Goal: Task Accomplishment & Management: Manage account settings

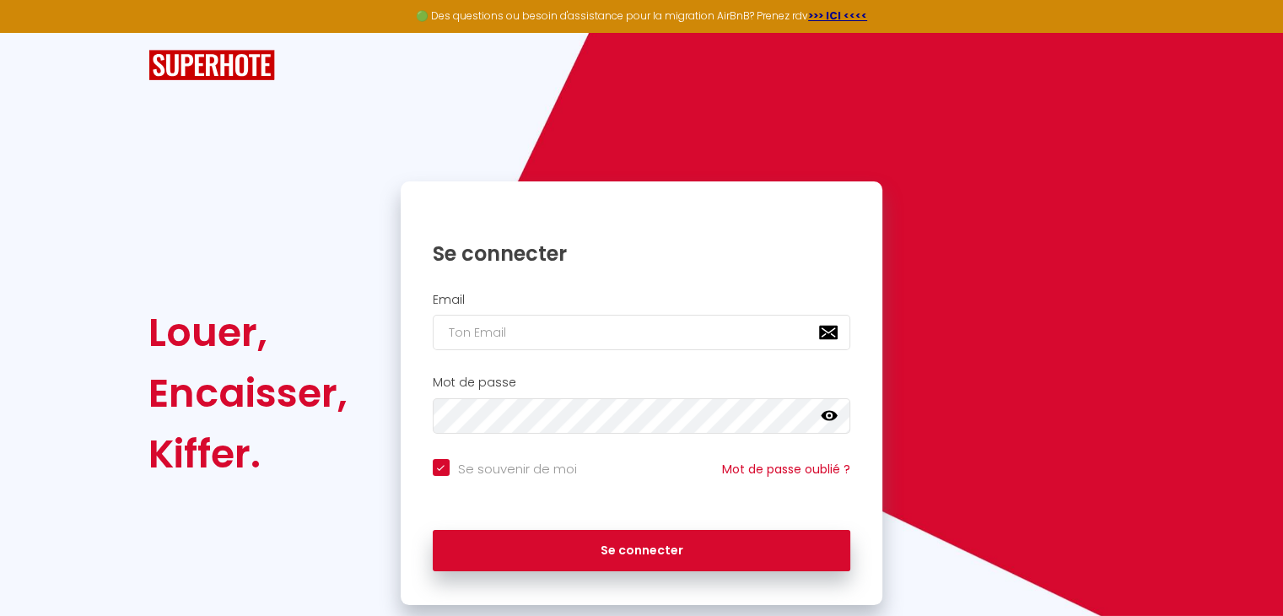
click at [451, 470] on input "Se souvenir de moi" at bounding box center [505, 467] width 144 height 17
checkbox input "false"
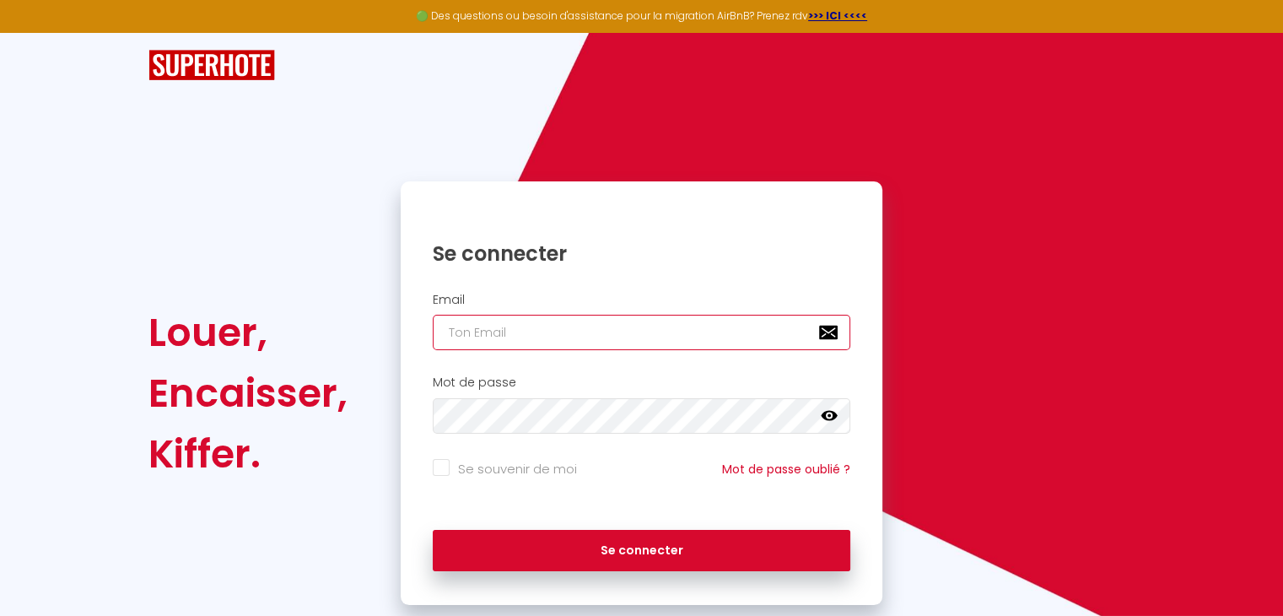
click at [531, 318] on input "email" at bounding box center [642, 332] width 418 height 35
type input "[EMAIL_ADDRESS][DOMAIN_NAME]"
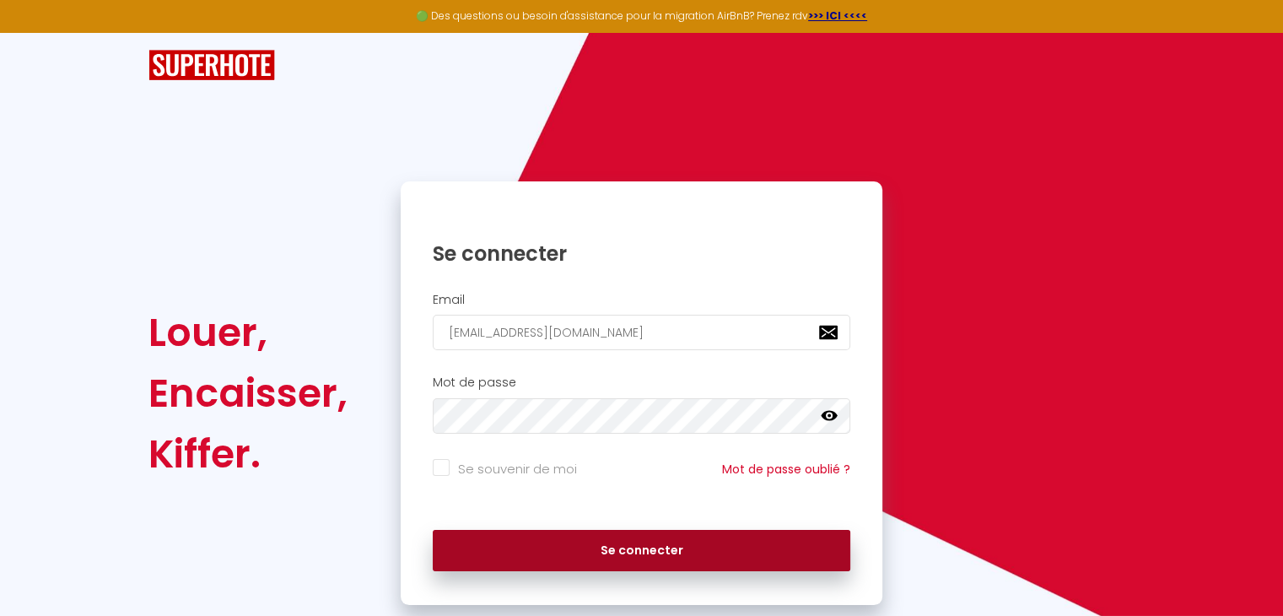
click at [644, 554] on button "Se connecter" at bounding box center [642, 551] width 418 height 42
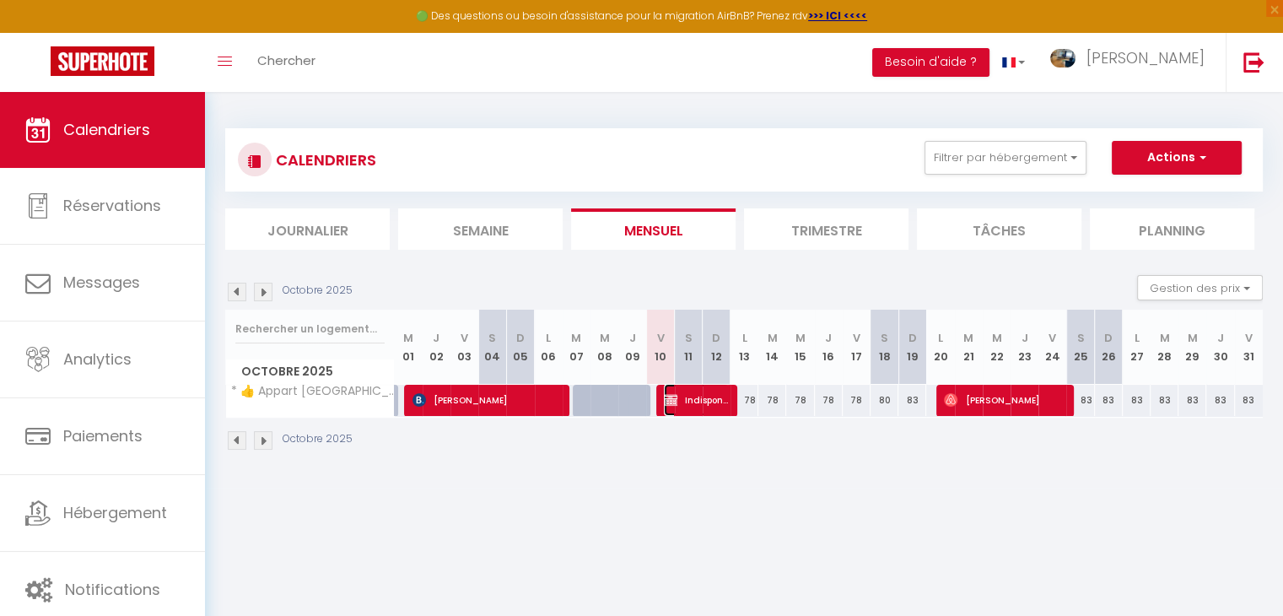
click at [678, 401] on span "Indisponible [PERSON_NAME]" at bounding box center [696, 400] width 65 height 32
select select "OK"
select select "KO"
select select "0"
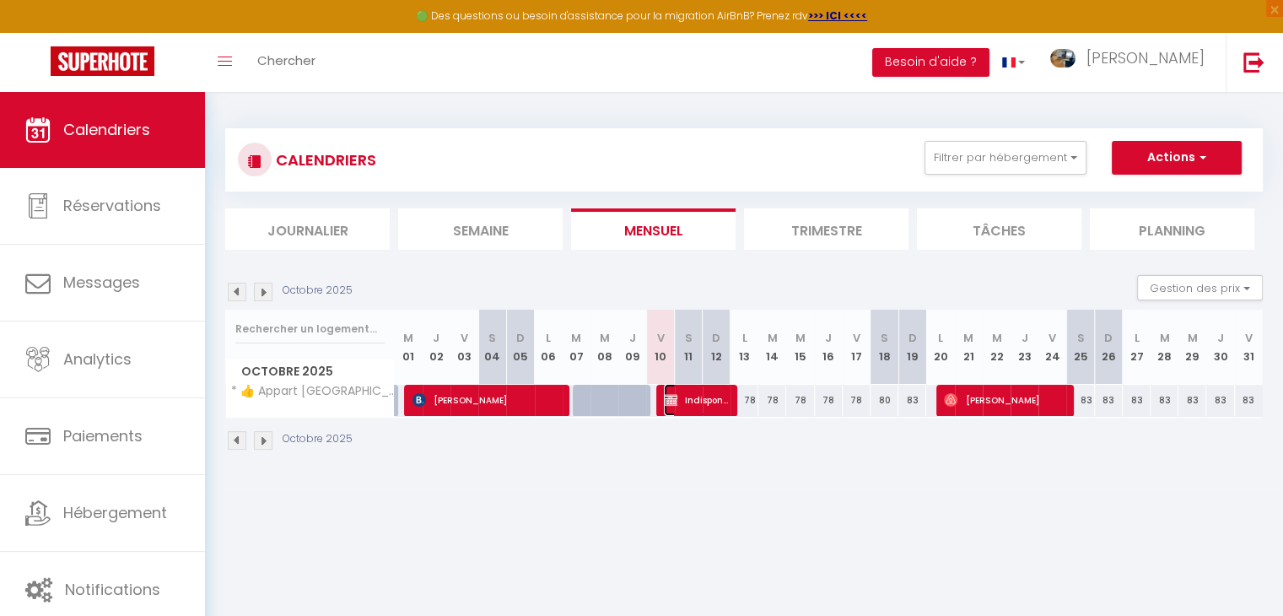
select select "1"
select select
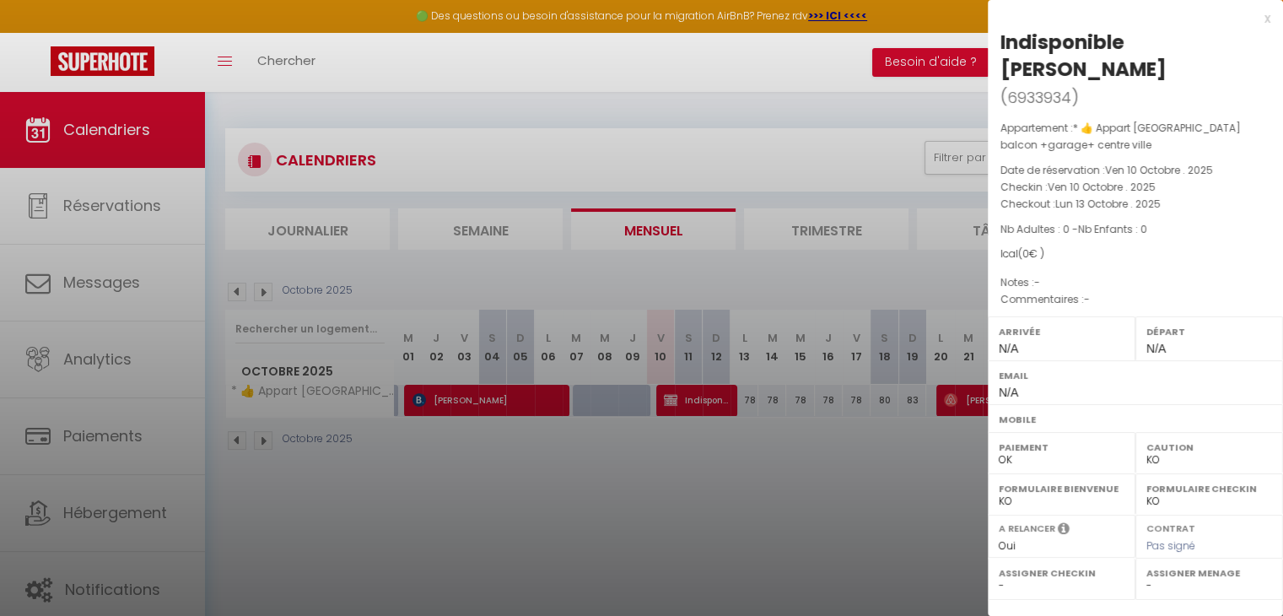
click at [617, 510] on div at bounding box center [641, 308] width 1283 height 616
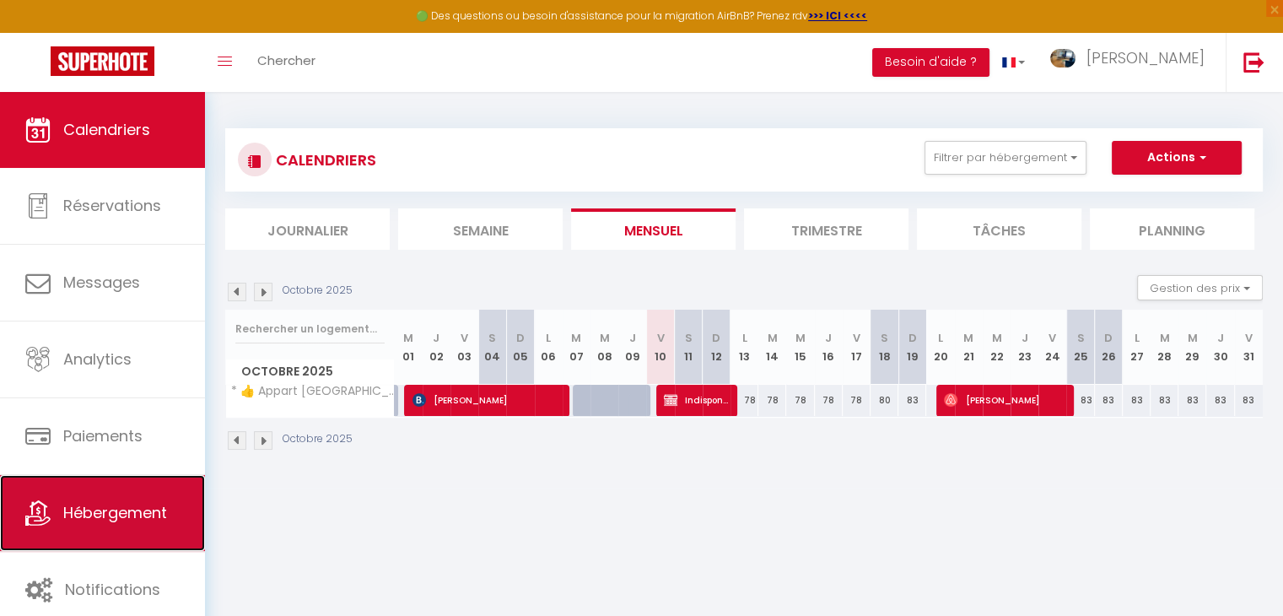
click at [157, 514] on span "Hébergement" at bounding box center [115, 512] width 104 height 21
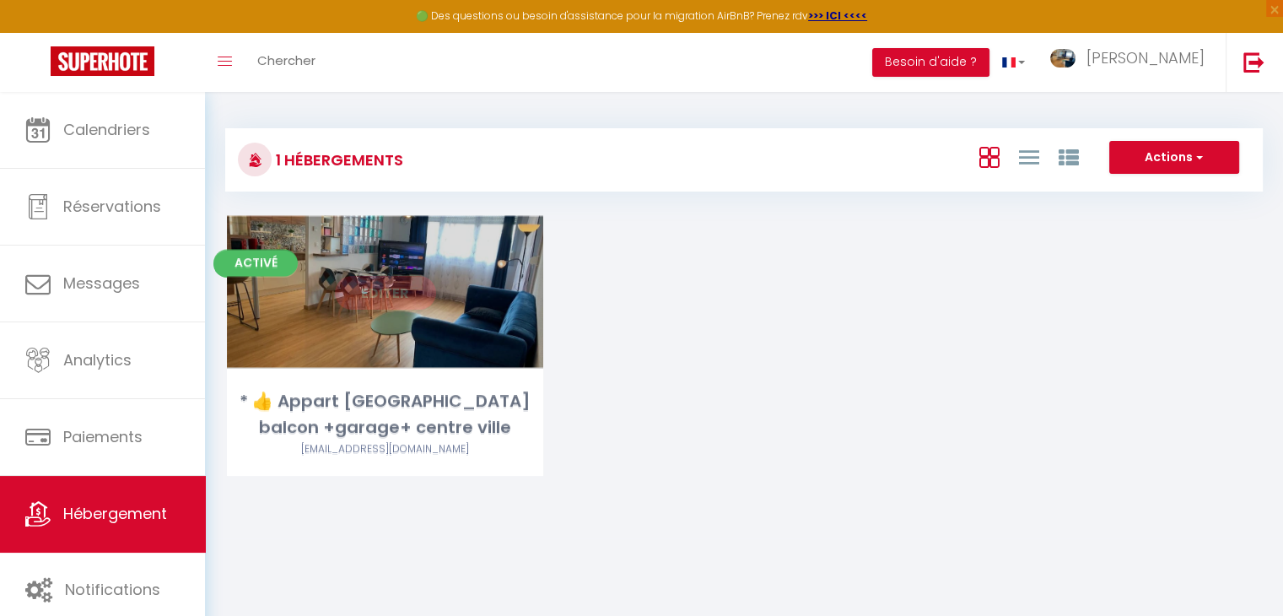
click at [379, 304] on link "Editer" at bounding box center [385, 293] width 101 height 34
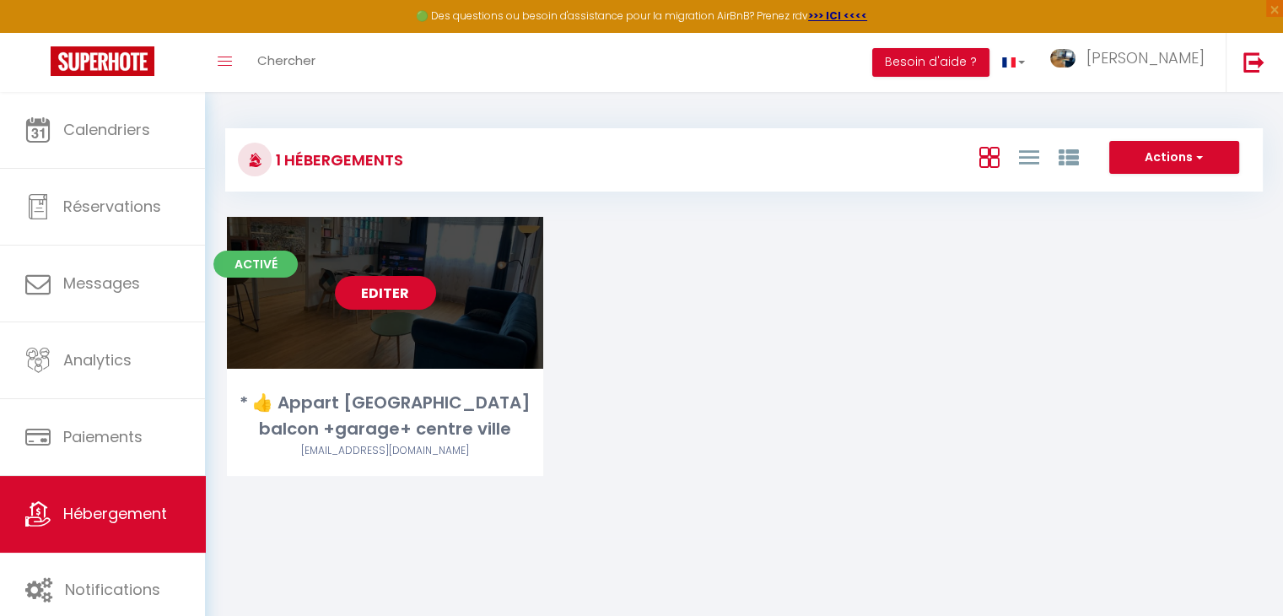
click at [381, 291] on link "Editer" at bounding box center [385, 293] width 101 height 34
select select "3"
select select "2"
select select "1"
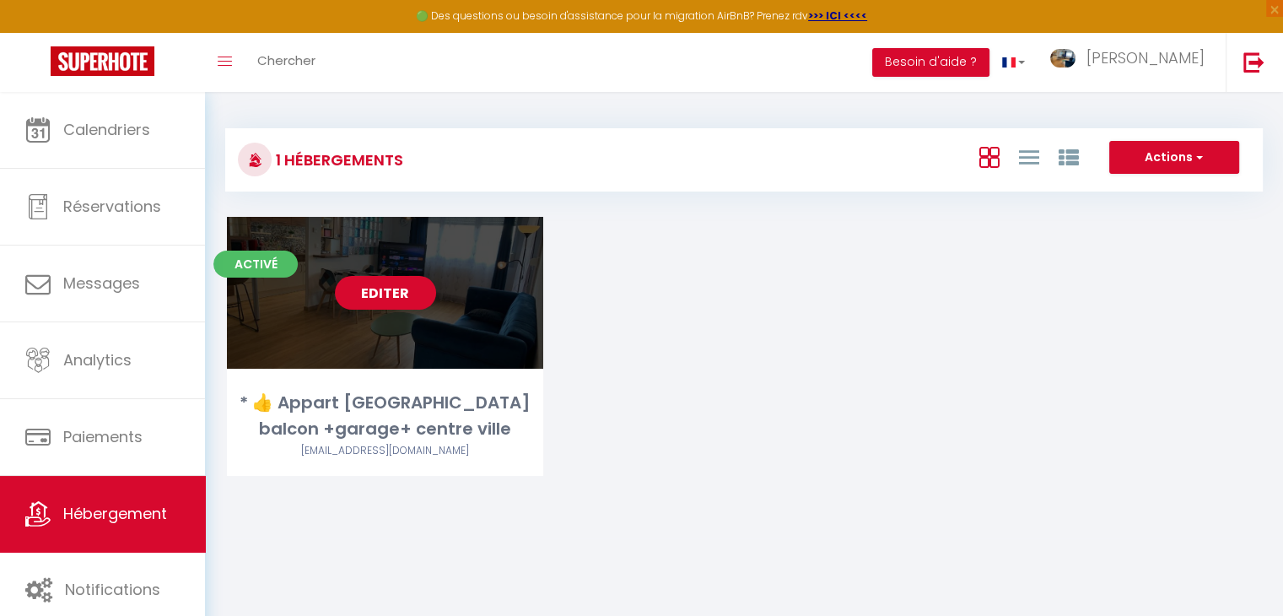
select select
select select "28"
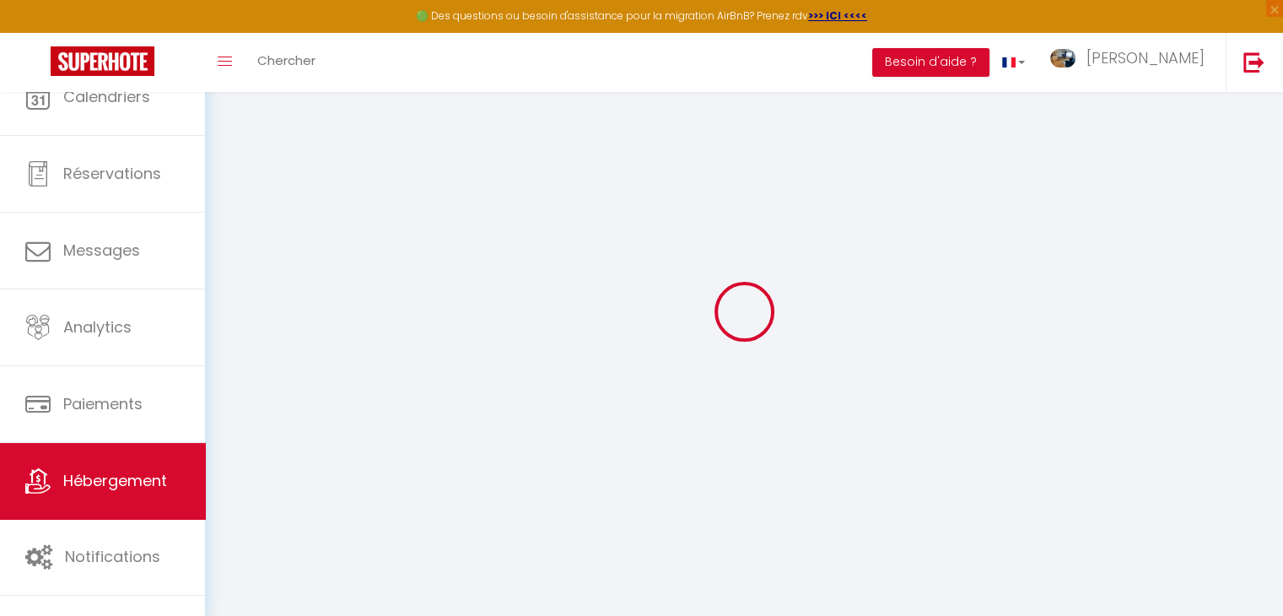
select select
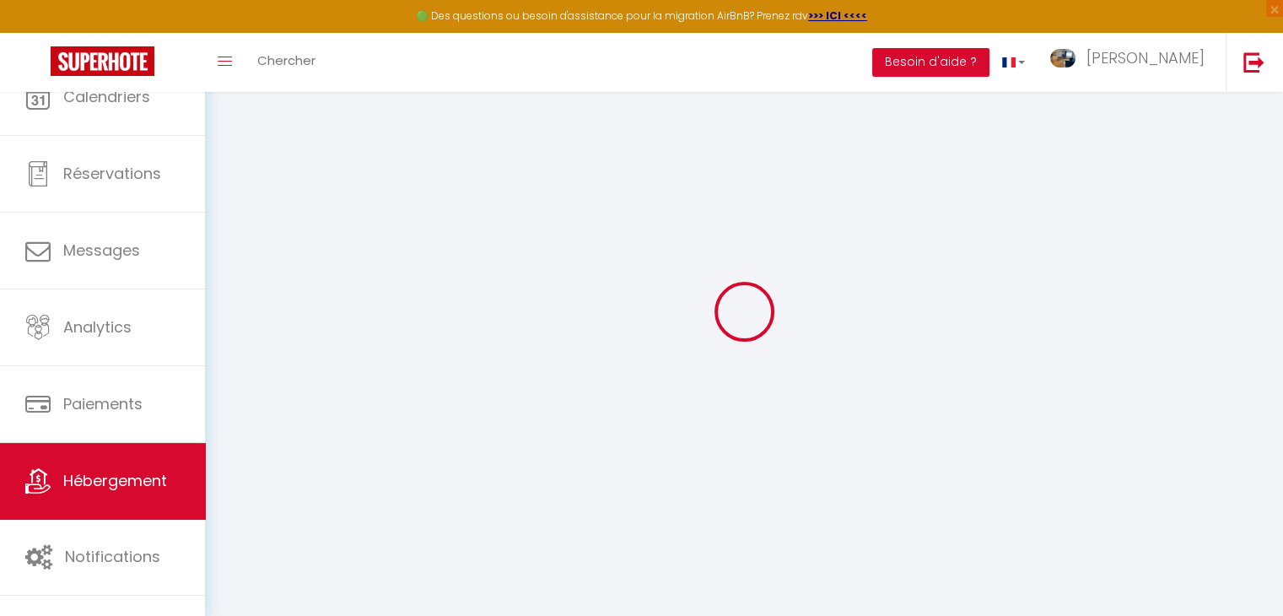
select select
checkbox input "false"
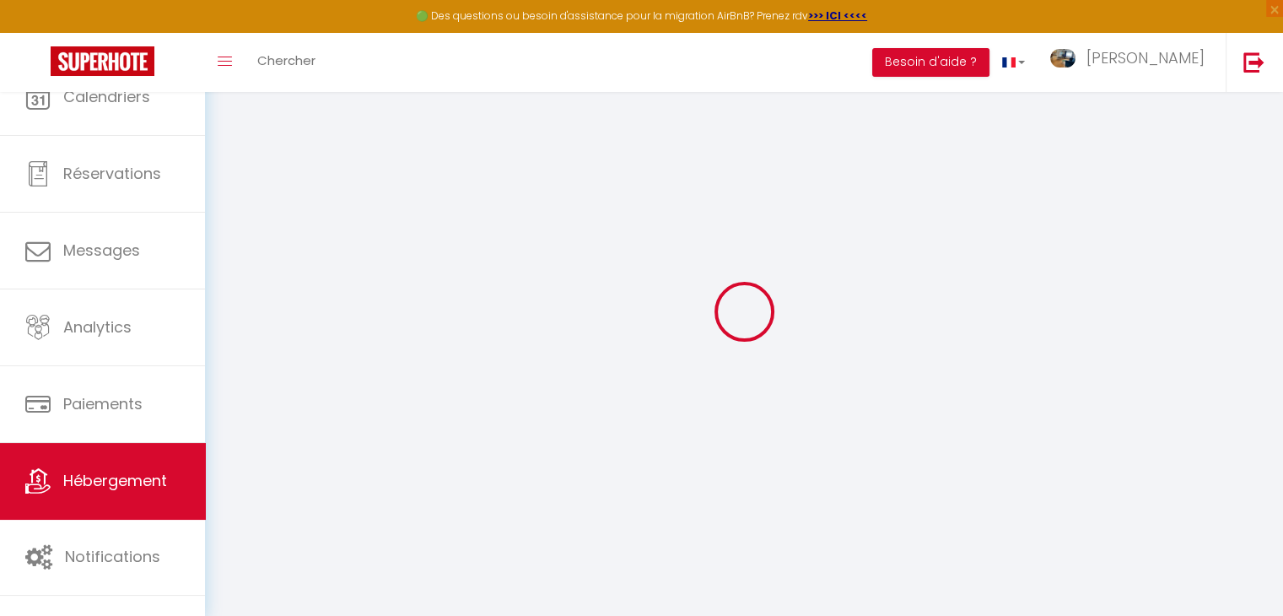
select select
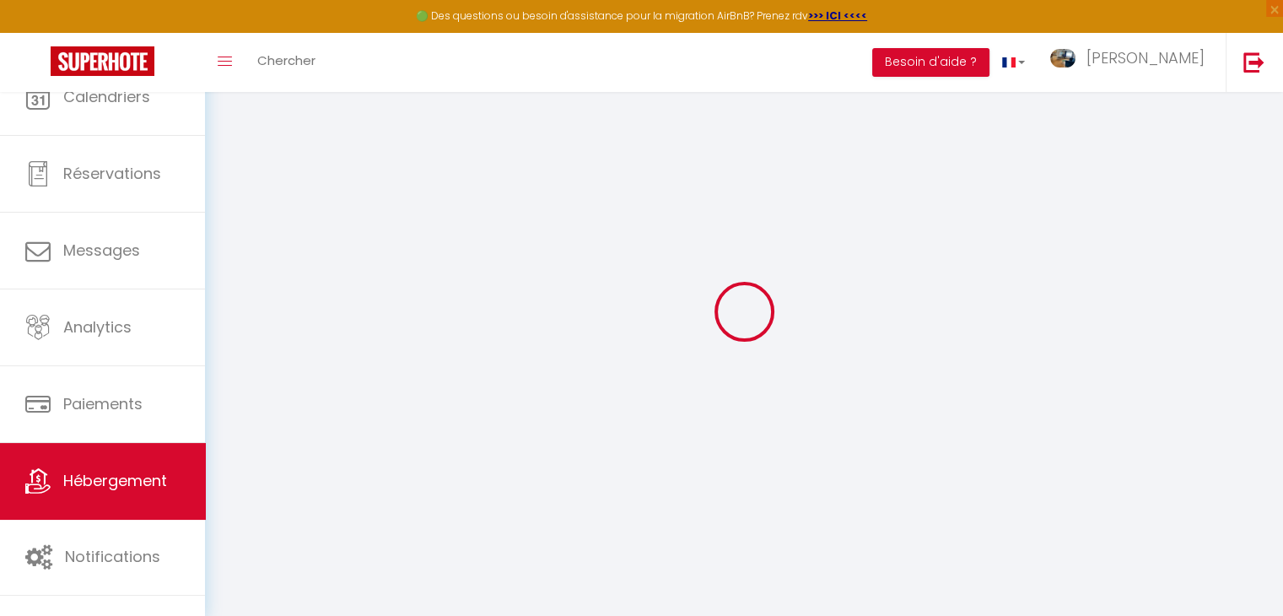
select select
checkbox input "false"
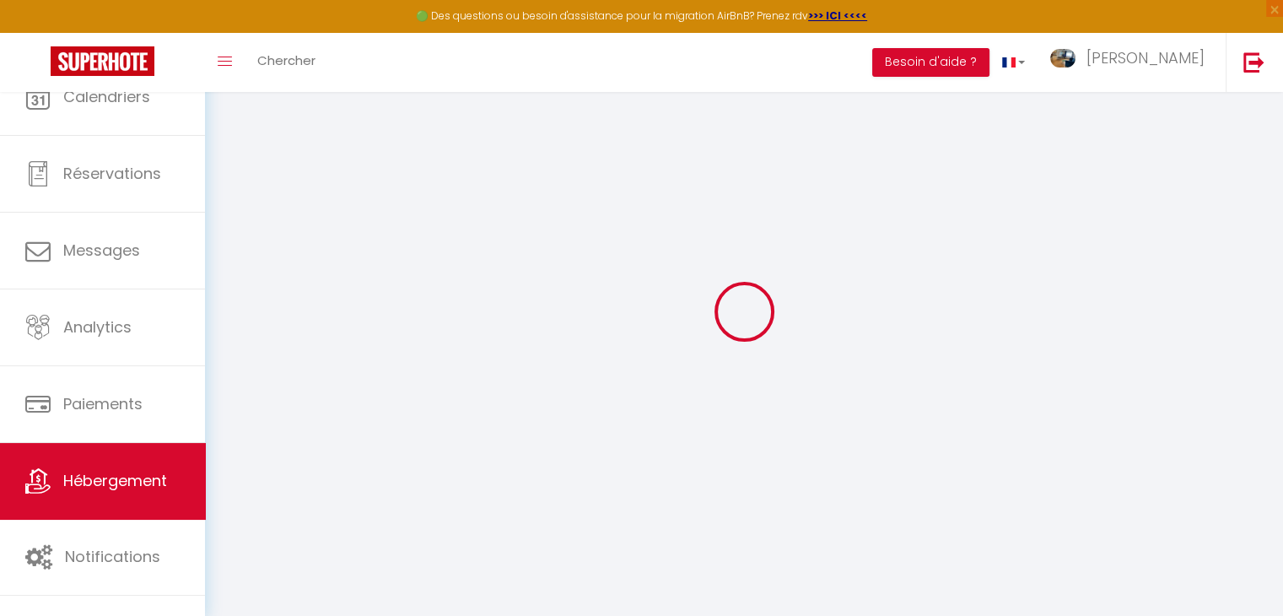
checkbox input "false"
select select
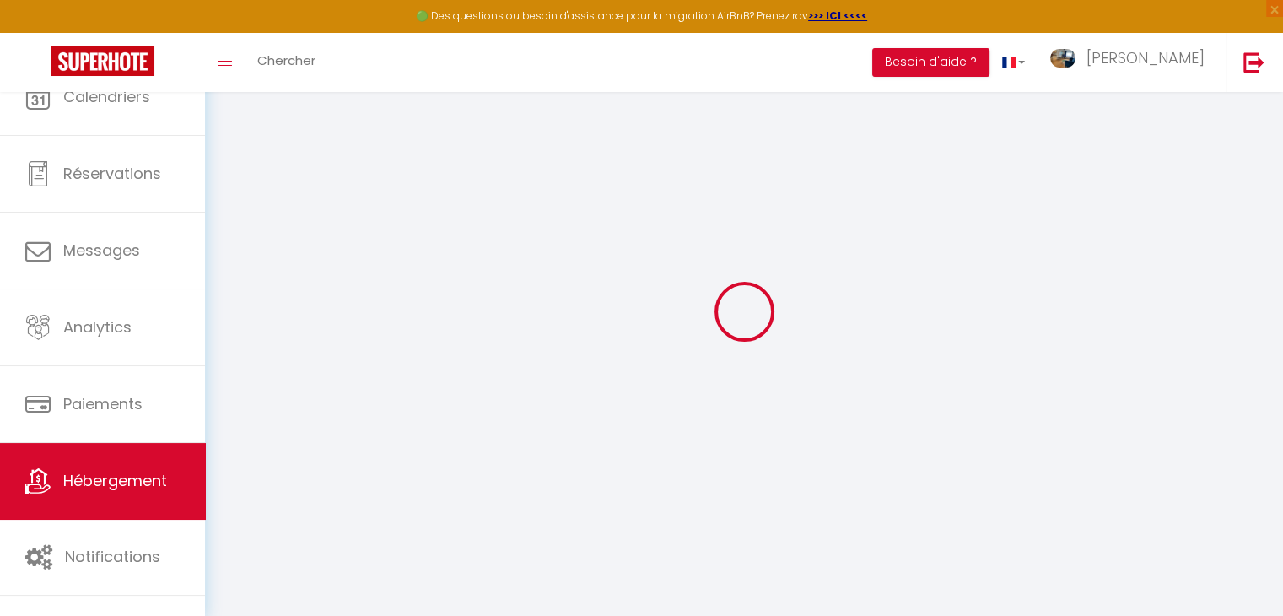
select select
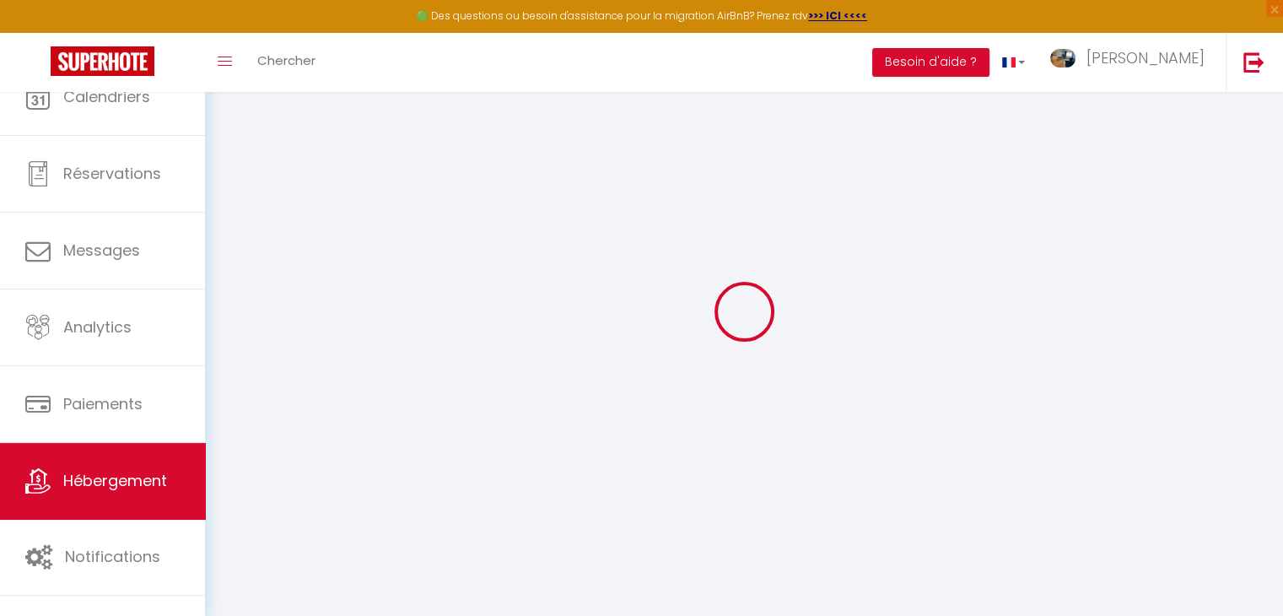
checkbox input "false"
select select
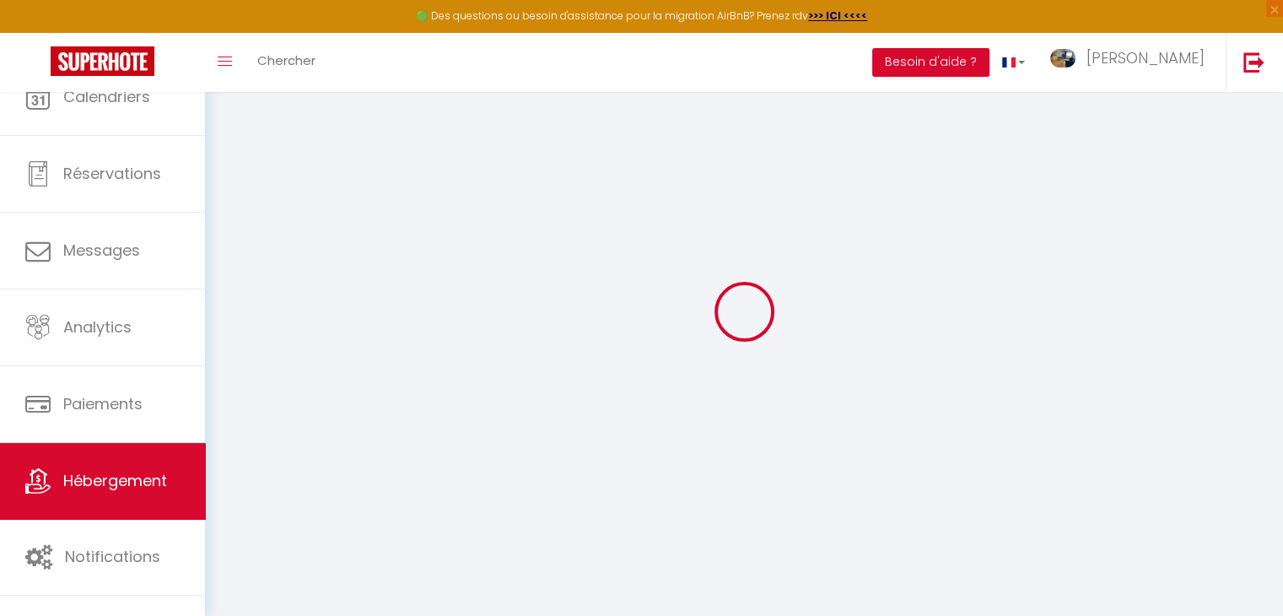
select select
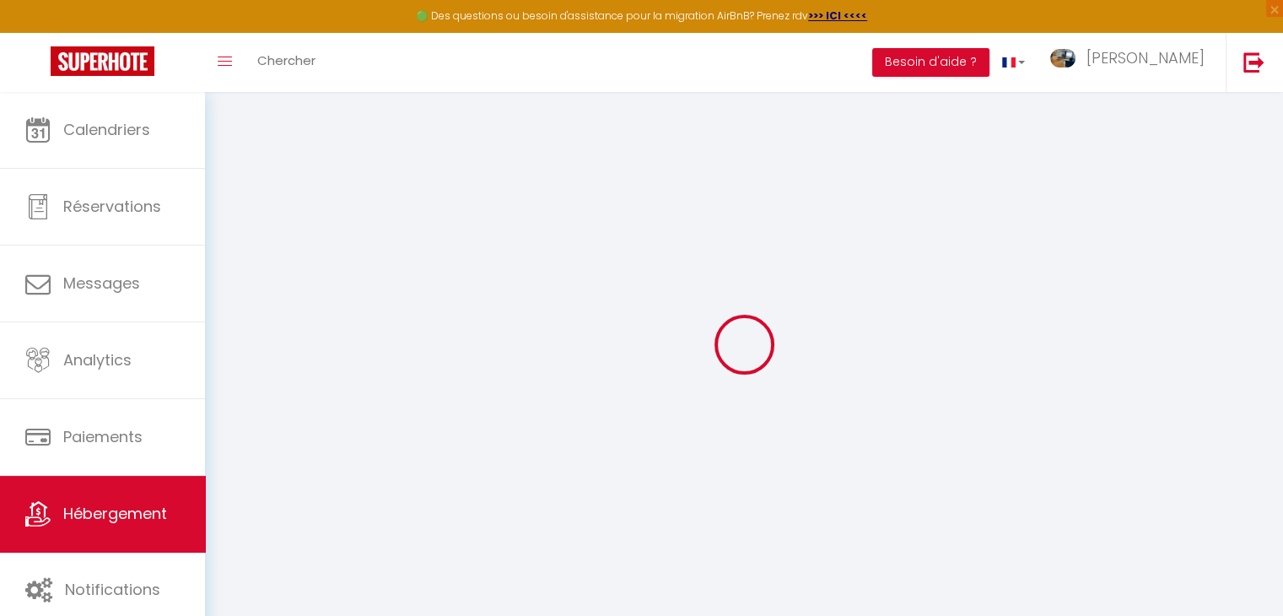
select select
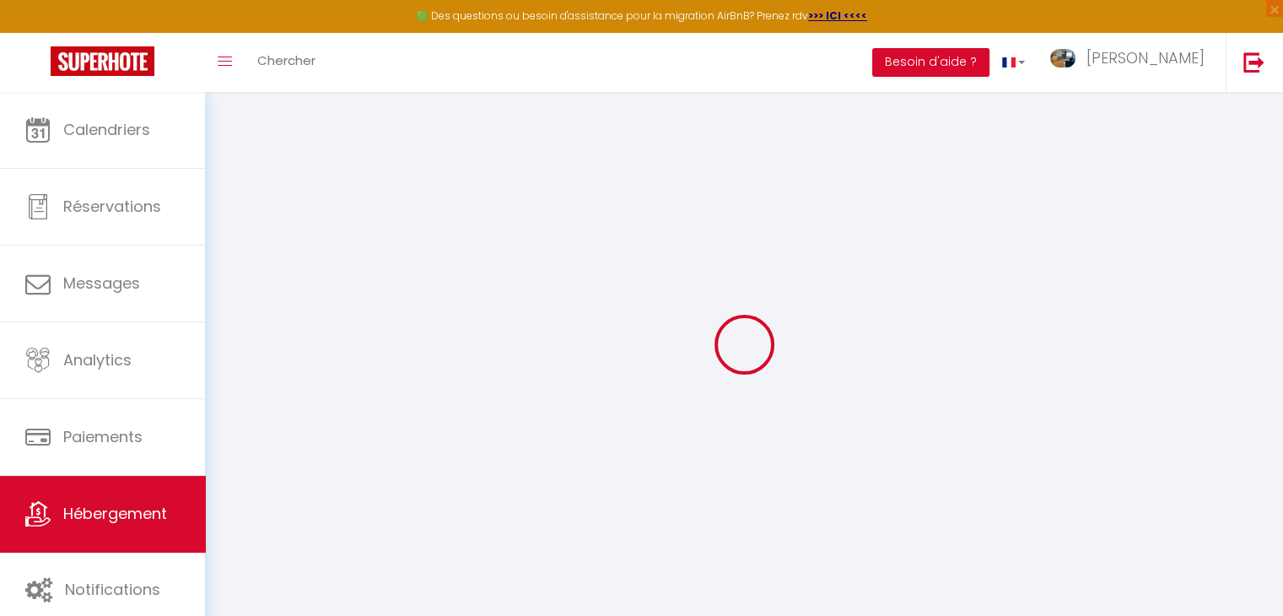
select select
checkbox input "false"
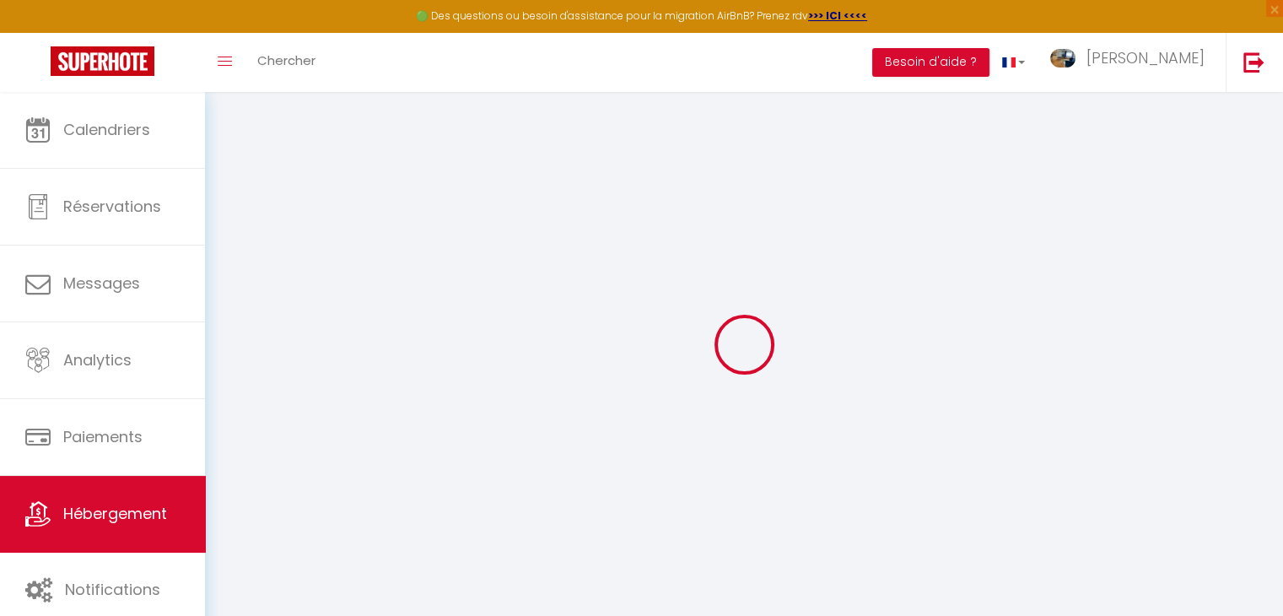
select select
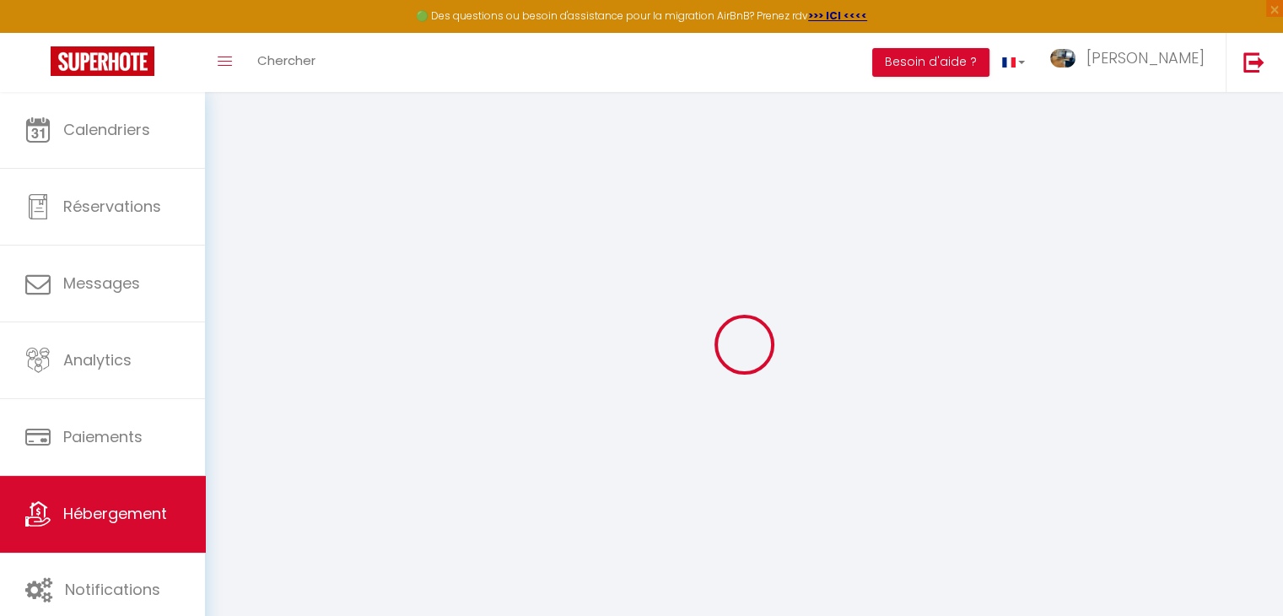
select select
checkbox input "false"
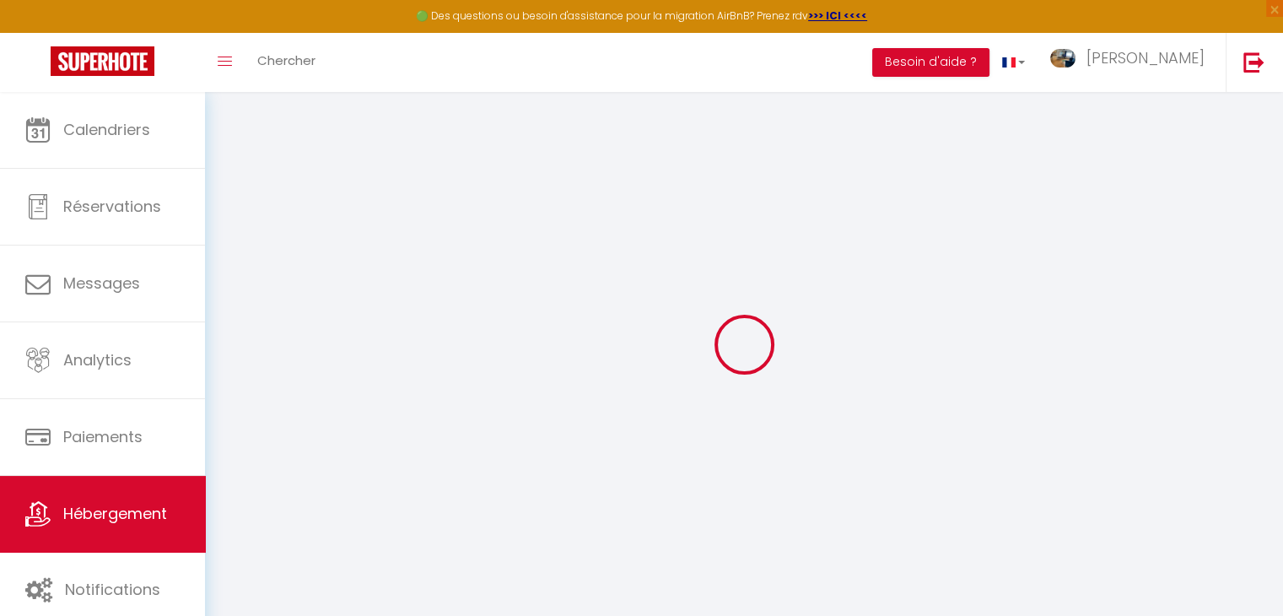
checkbox input "false"
select select
type input "* 👍 Appart [GEOGRAPHIC_DATA] balcon +garage+ centre ville"
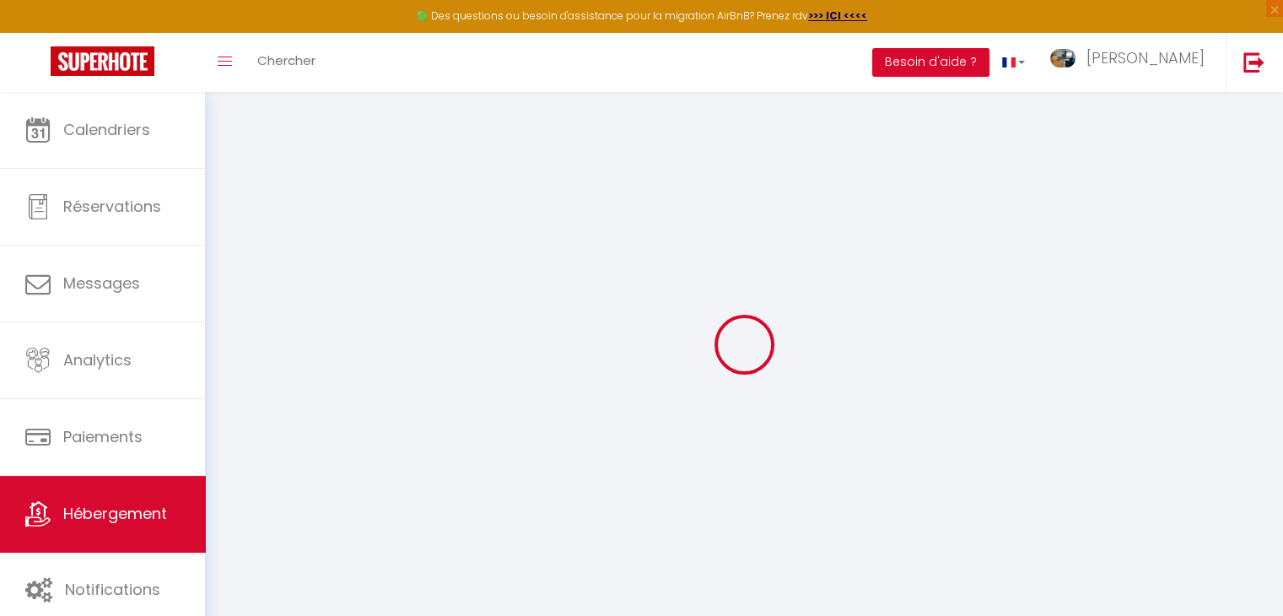
type input "[PERSON_NAME]"
type input "SUKI"
select select "condominium"
select select "4"
select select "2"
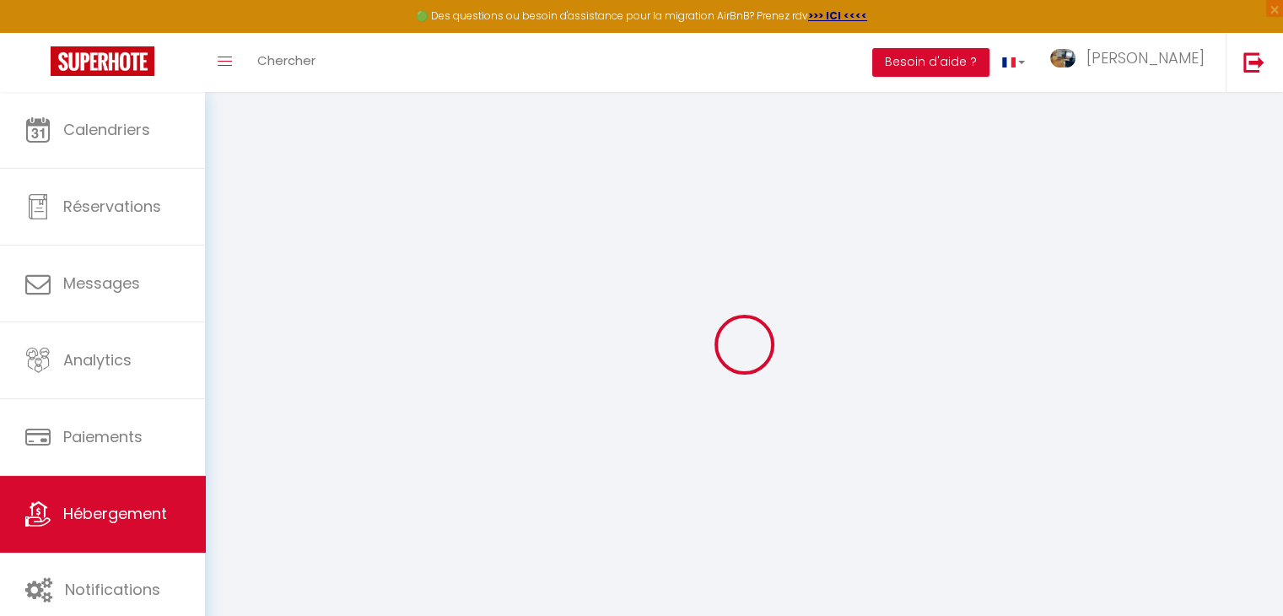
select select "2"
type input "100"
type input "15"
type input "59"
type input "4.40"
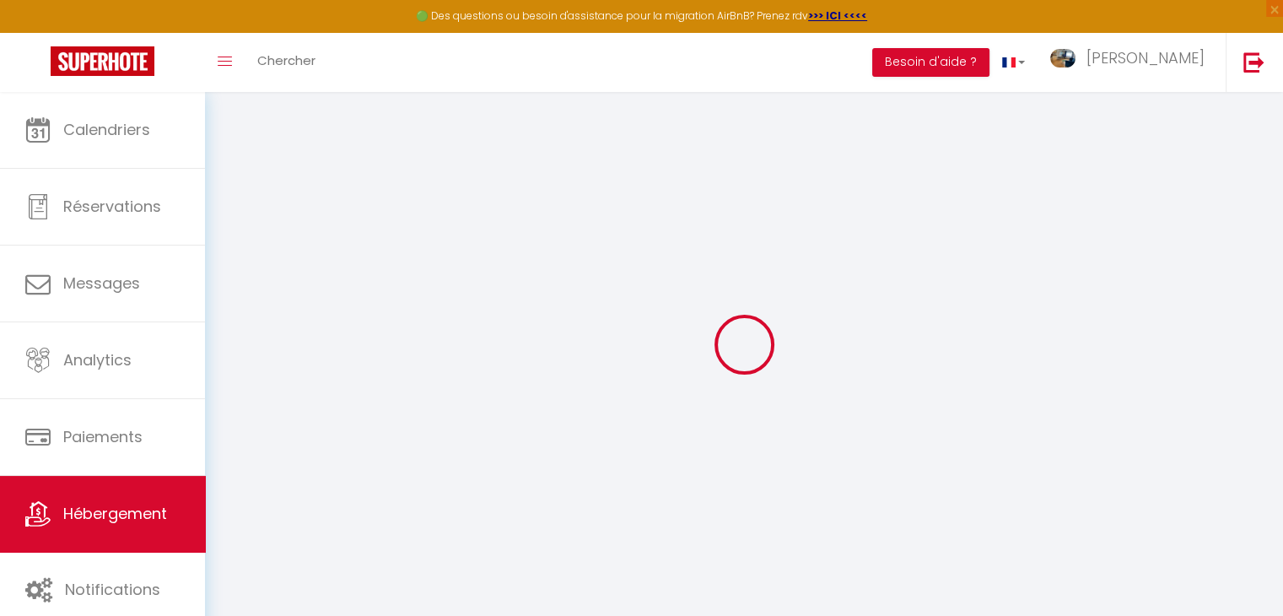
type input "4"
type input "200"
select select
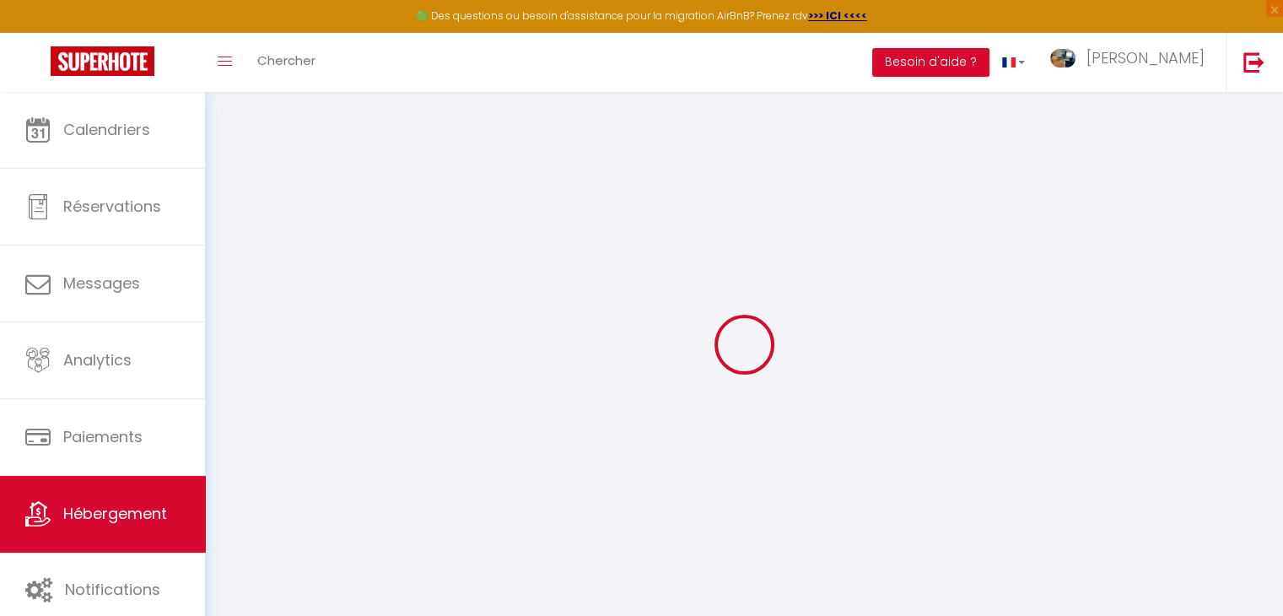
select select
type input "[STREET_ADDRESS]"
type input "68200"
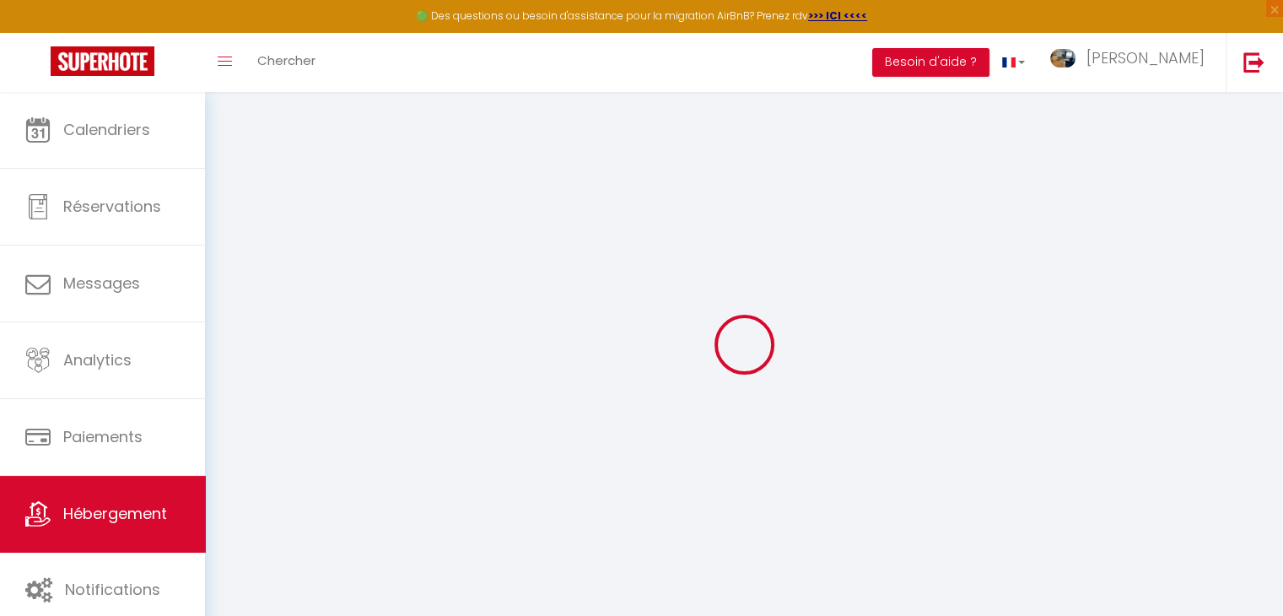
type input "[GEOGRAPHIC_DATA]"
type input "[EMAIL_ADDRESS][DOMAIN_NAME]"
select select "5680"
checkbox input "false"
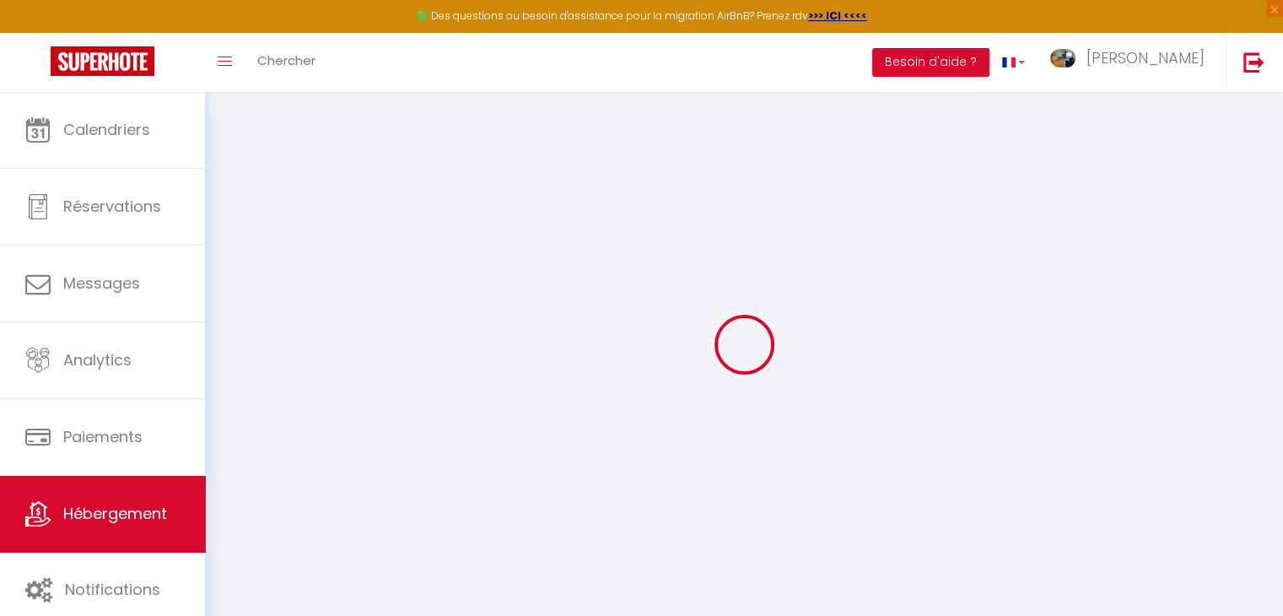
checkbox input "false"
radio input "true"
select select
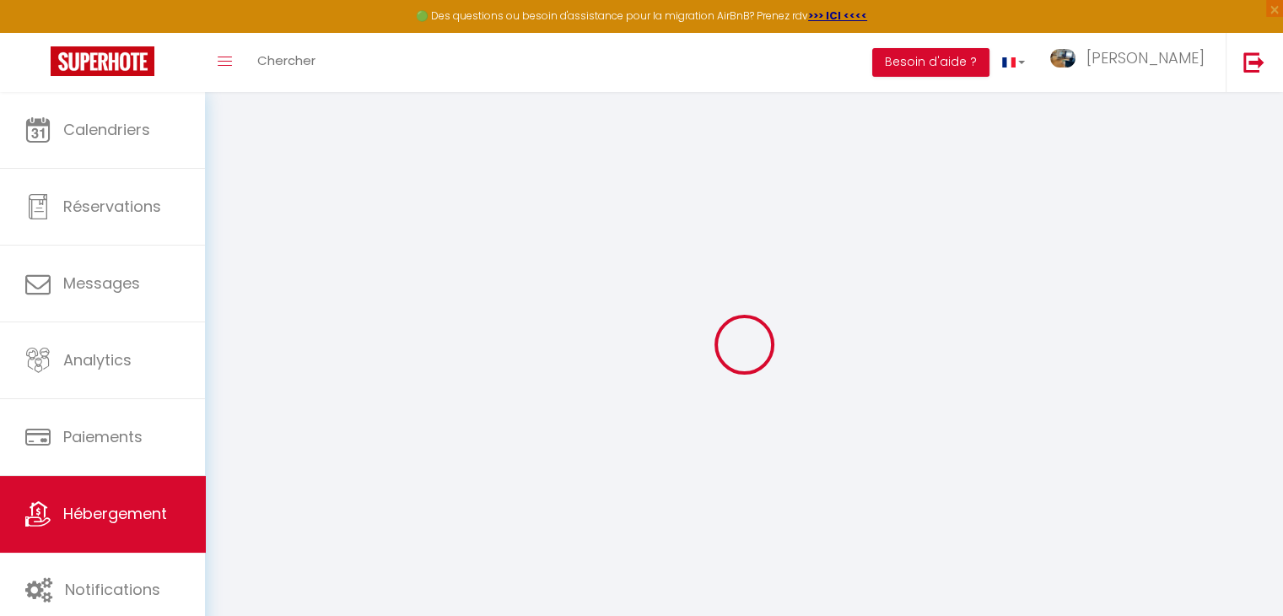
type input "0"
select select
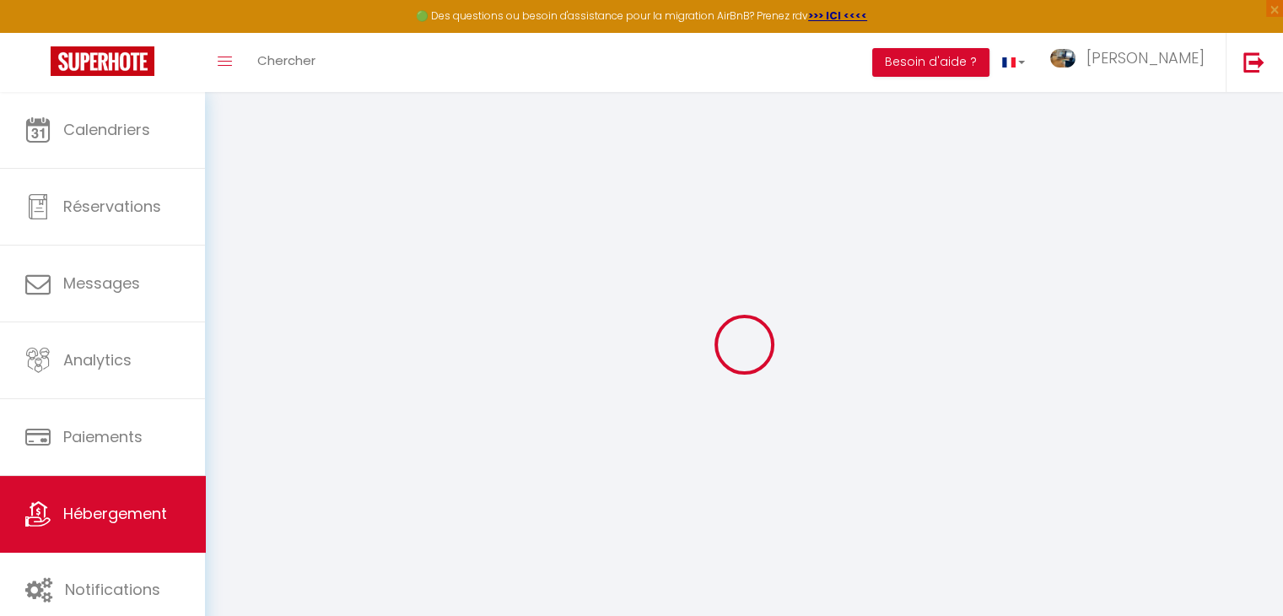
select select
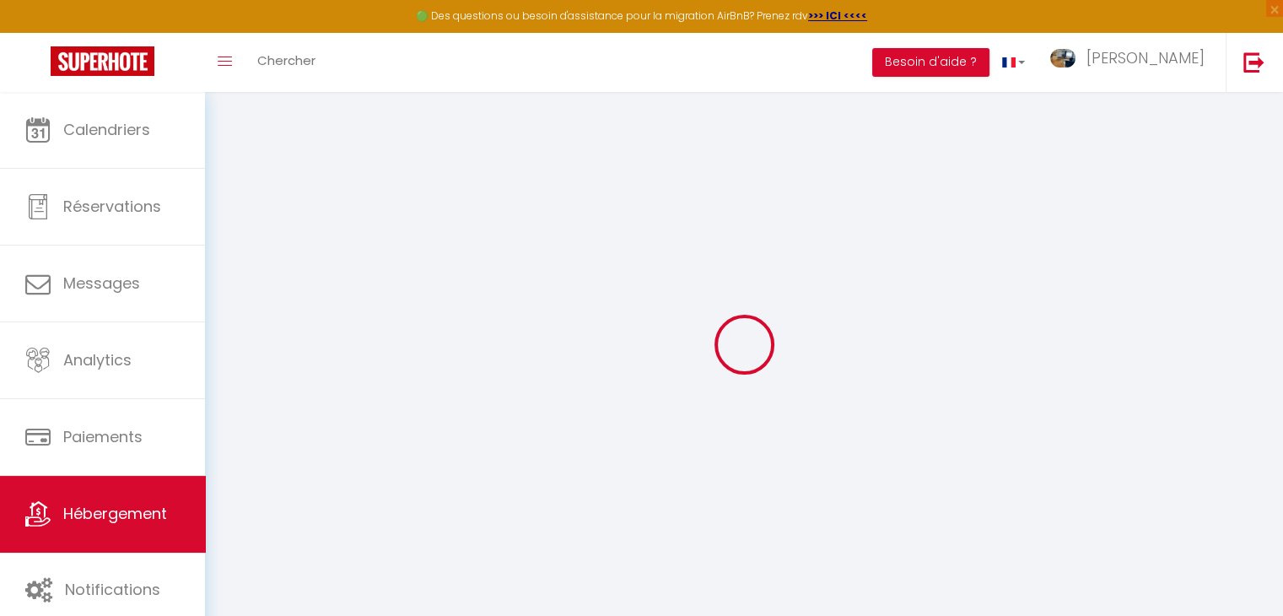
checkbox input "false"
select select
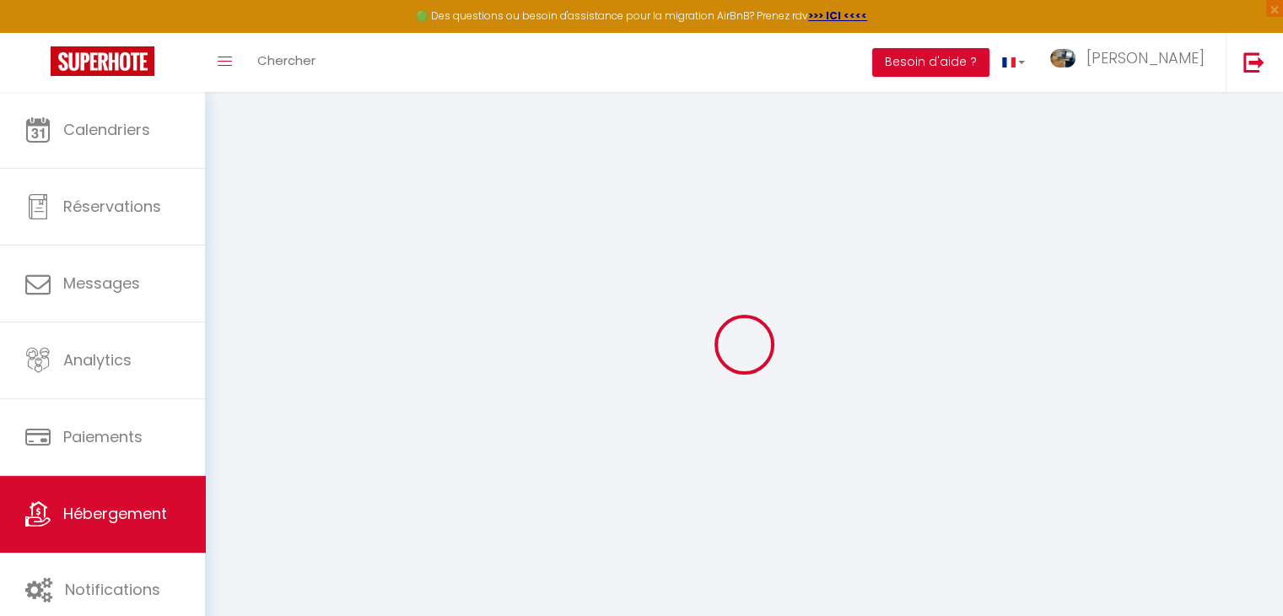
select select "- 2 %"
select select "+ 67 %"
select select "- 10 %"
select select "4094-49494678"
checkbox input "false"
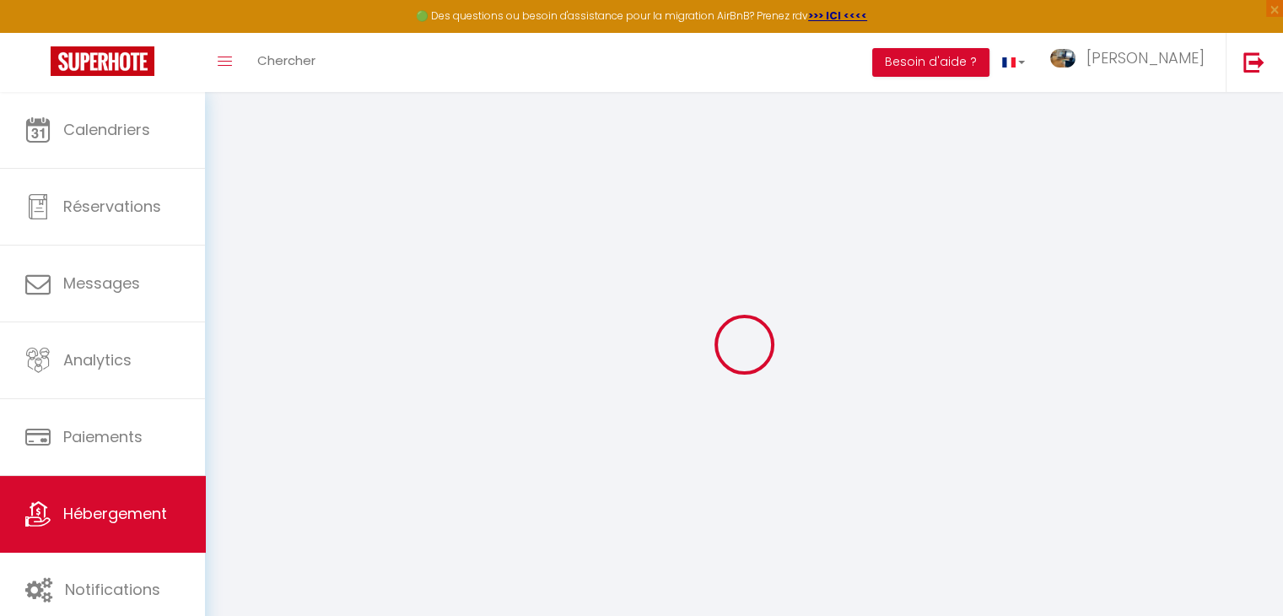
checkbox input "false"
select select
select select "16:00"
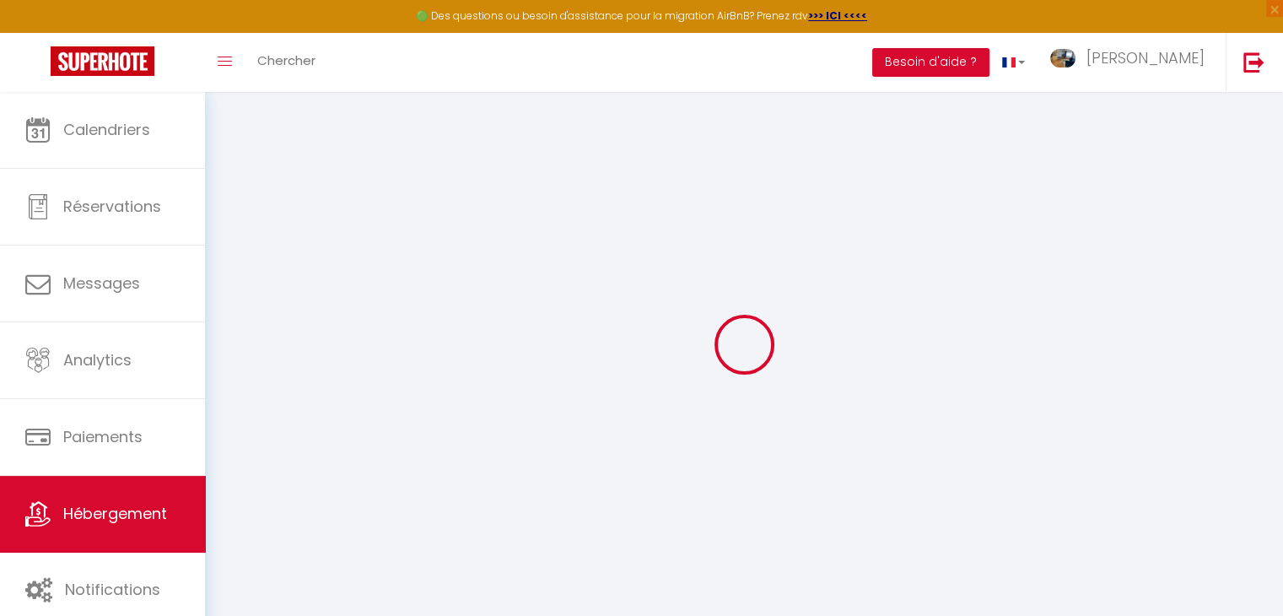
select select
select select "12:00"
select select "15"
select select "22:00"
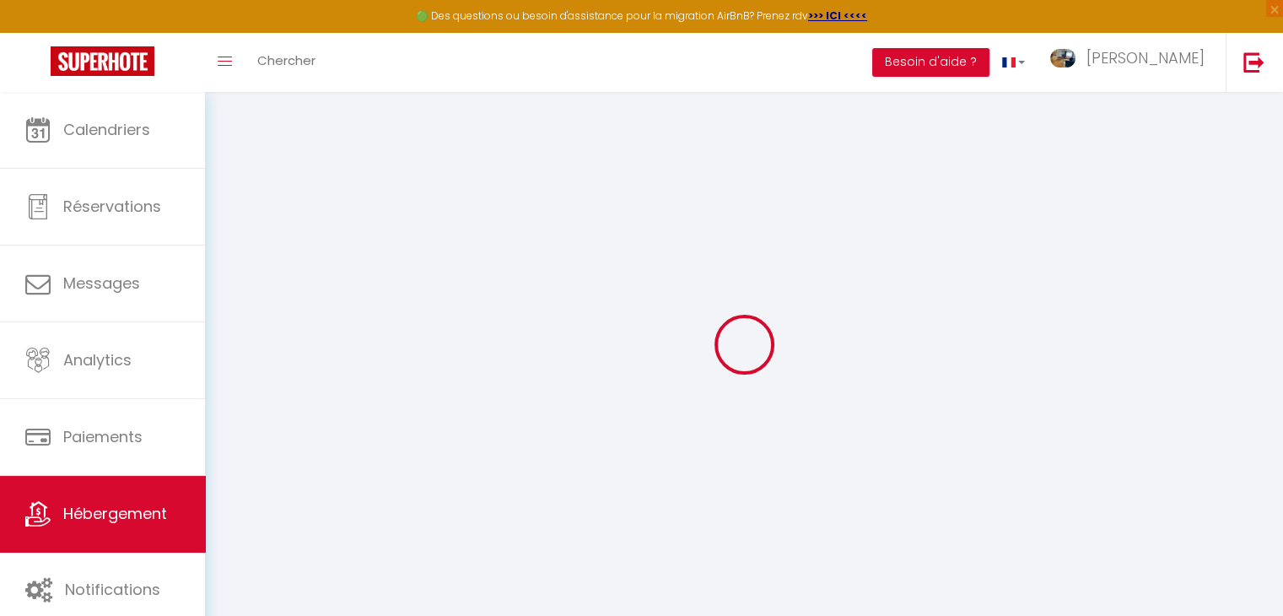
select select "EUR"
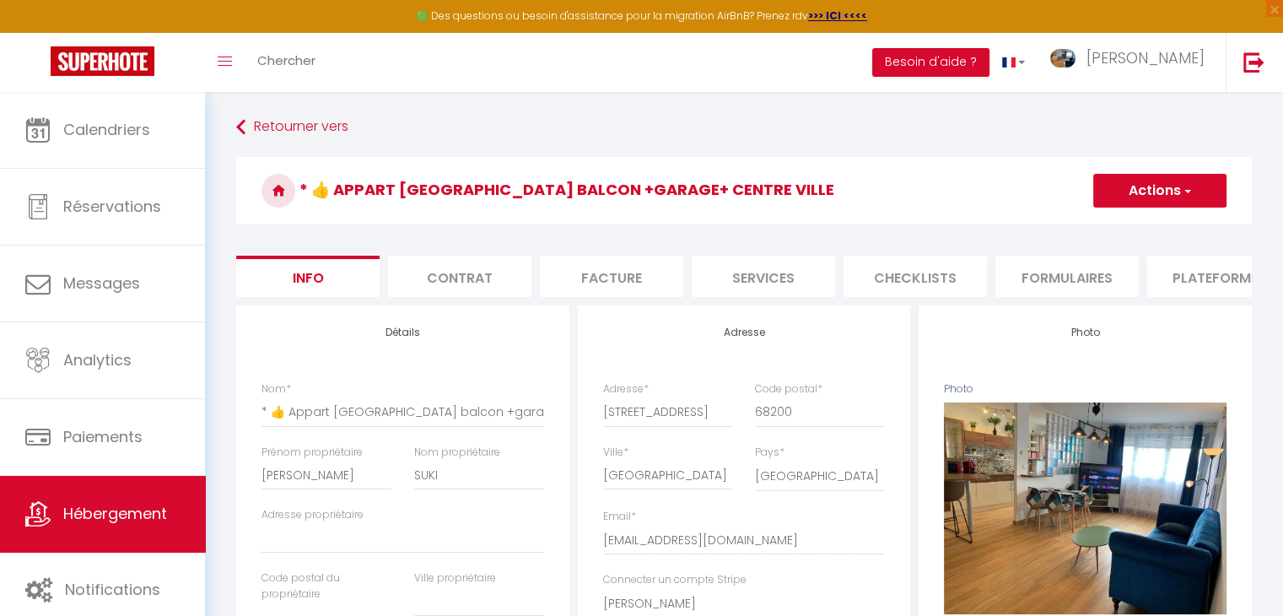
click at [1212, 274] on li "Plateformes" at bounding box center [1218, 276] width 143 height 41
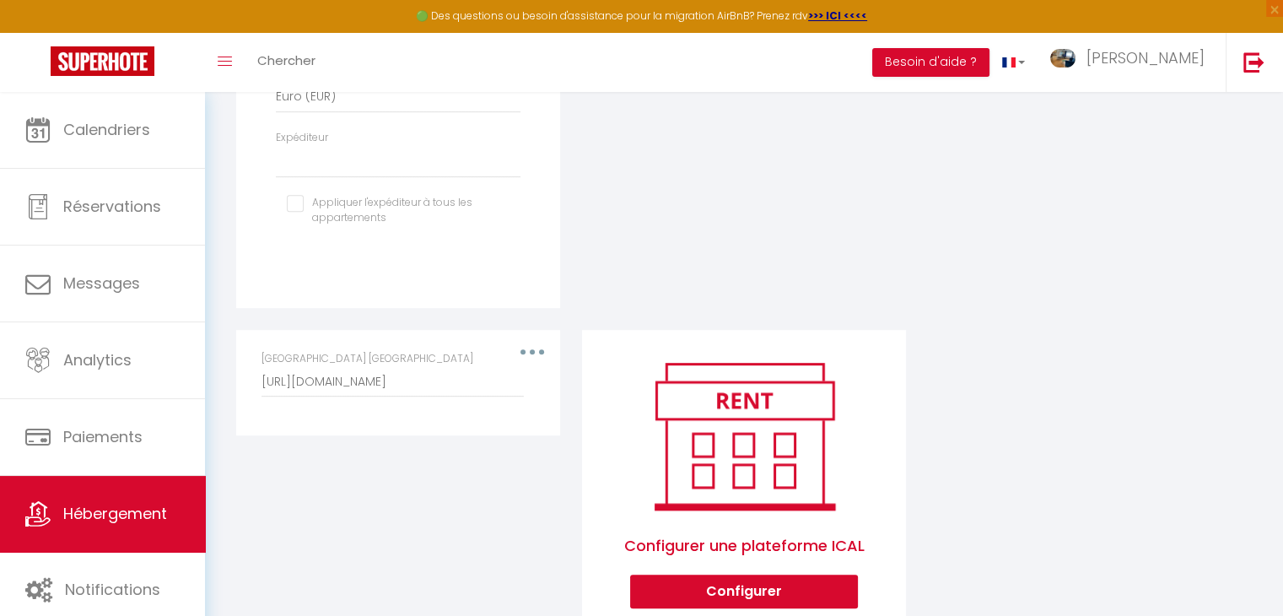
scroll to position [827, 0]
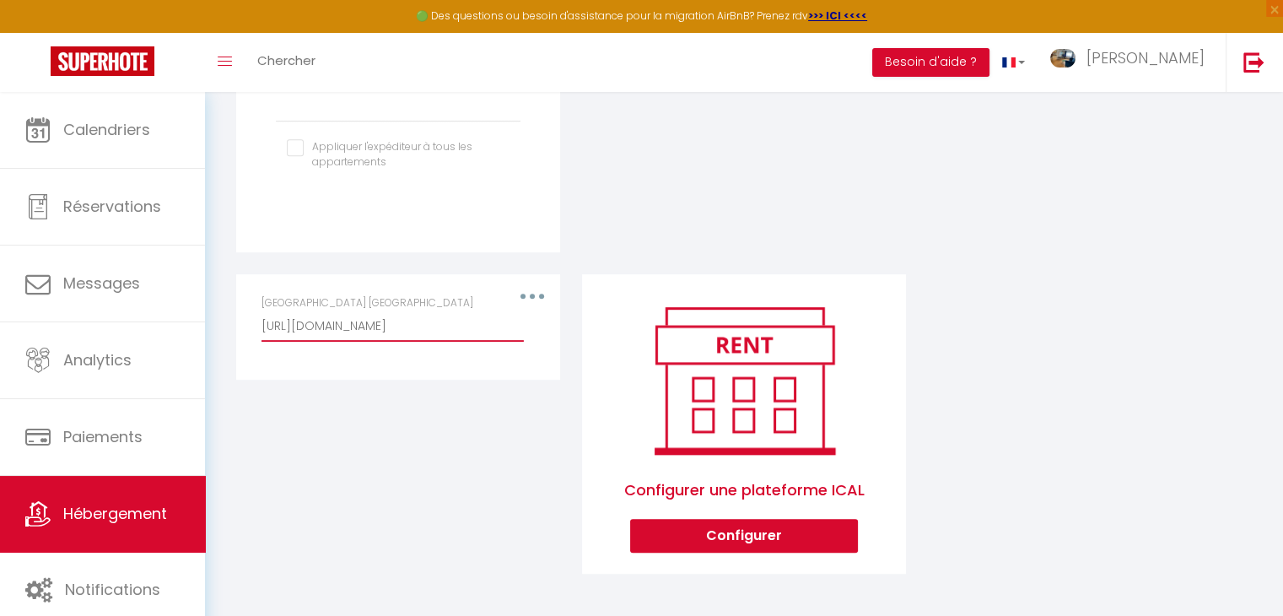
click at [288, 323] on input "[URL][DOMAIN_NAME]" at bounding box center [392, 326] width 262 height 30
click at [527, 299] on div "[GEOGRAPHIC_DATA] [URL][DOMAIN_NAME]" at bounding box center [397, 318] width 273 height 46
click at [530, 295] on div "[GEOGRAPHIC_DATA] [URL][DOMAIN_NAME]" at bounding box center [397, 318] width 273 height 46
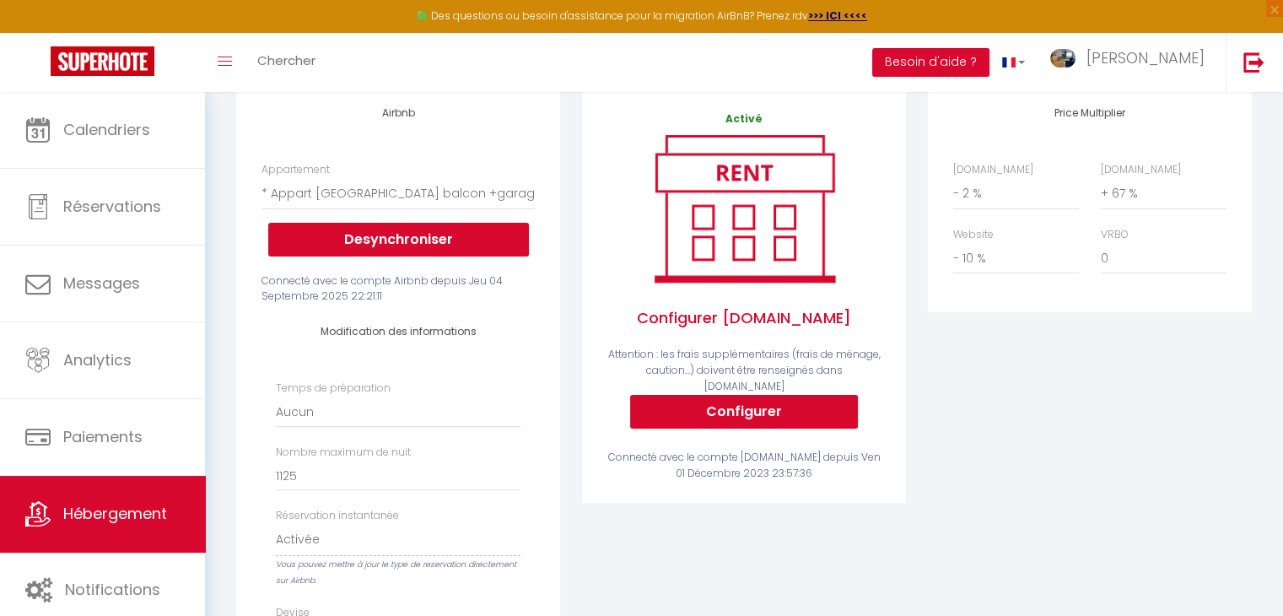
scroll to position [0, 0]
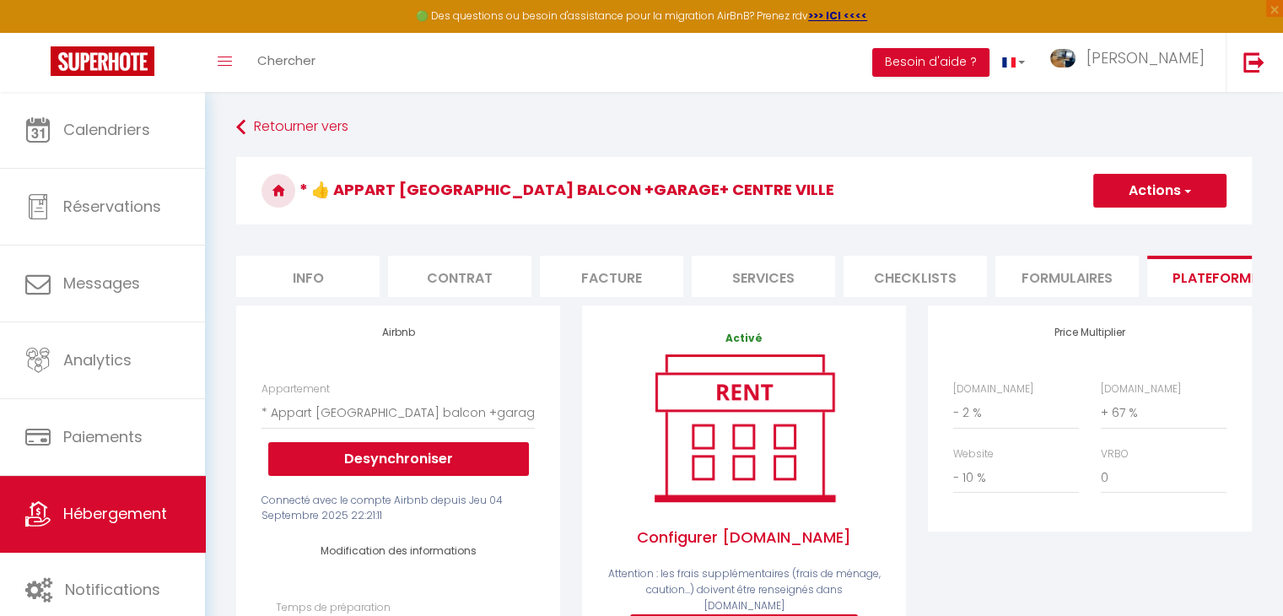
click at [1191, 187] on span "button" at bounding box center [1186, 190] width 11 height 17
click at [963, 186] on h3 "* 👍 Appart [GEOGRAPHIC_DATA] balcon +garage+ centre ville" at bounding box center [743, 190] width 1015 height 67
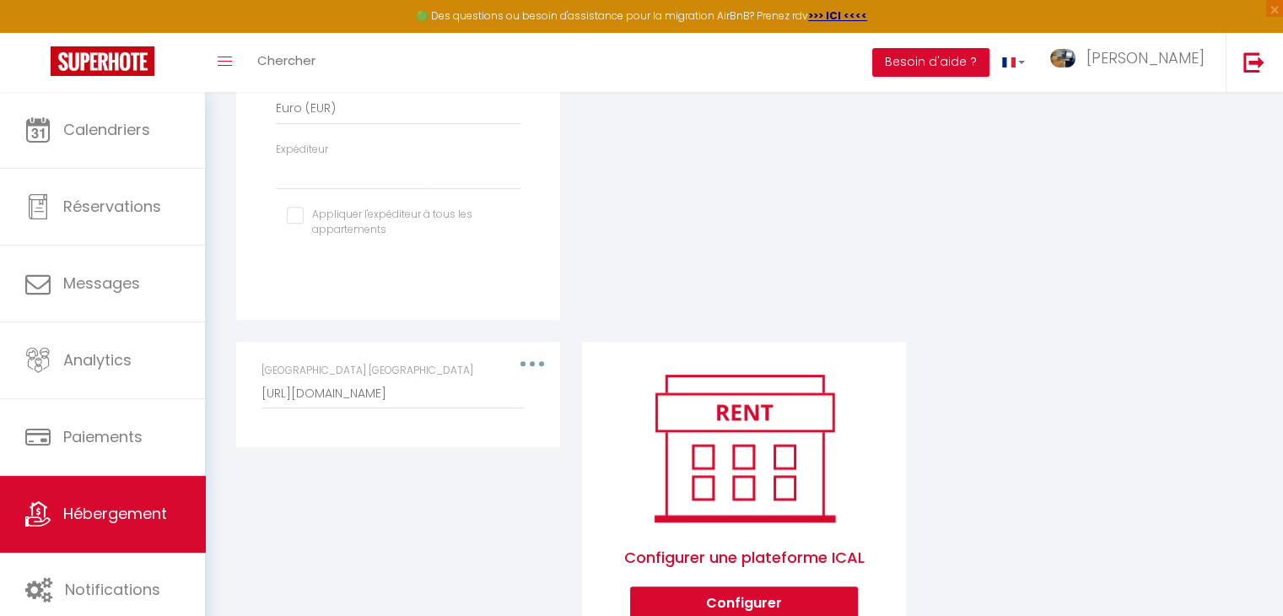
scroll to position [759, 0]
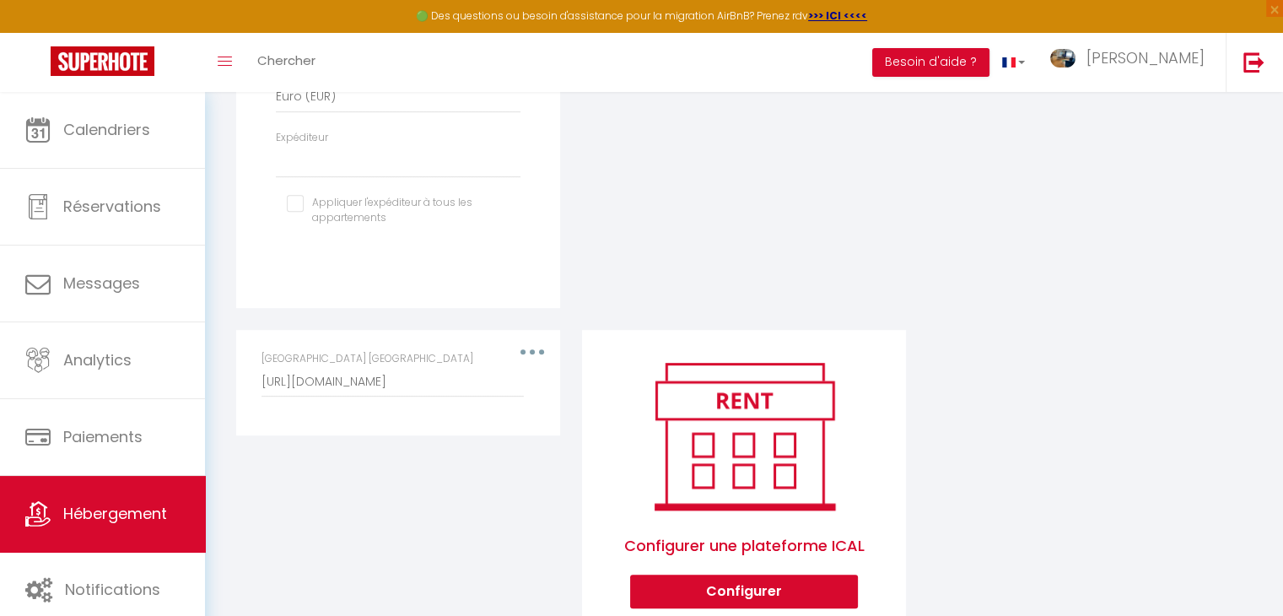
click at [533, 354] on icon "button" at bounding box center [532, 351] width 5 height 5
click at [455, 434] on button "Supprimer" at bounding box center [488, 420] width 125 height 29
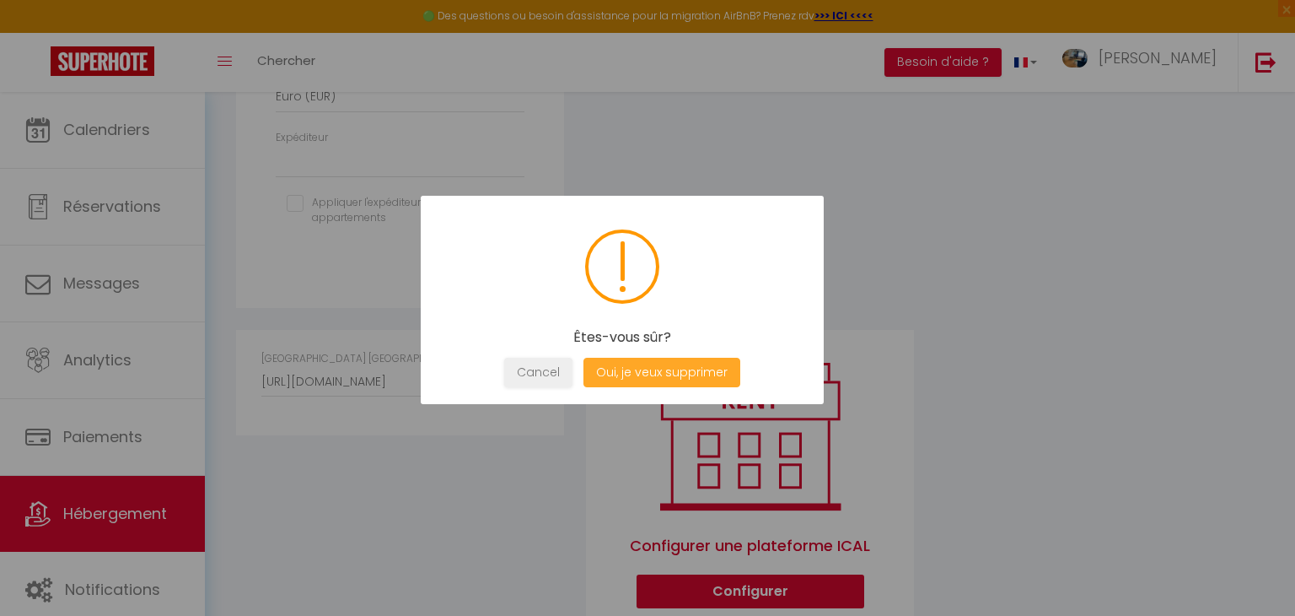
click at [648, 369] on button "Oui, je veux supprimer" at bounding box center [662, 373] width 157 height 30
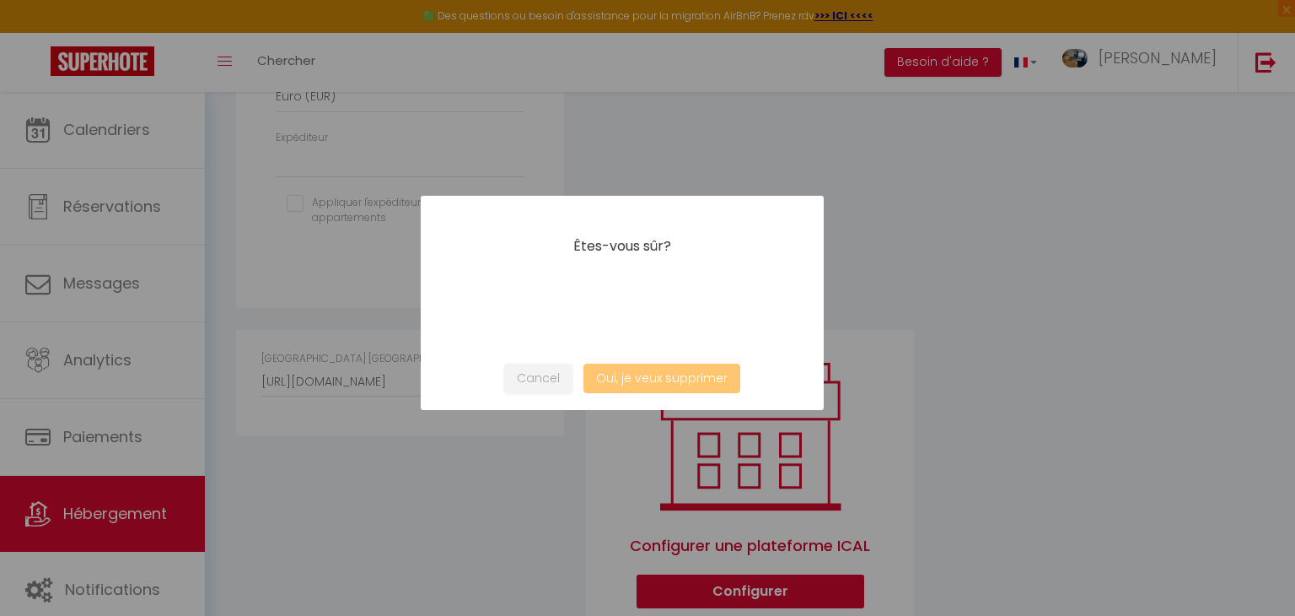
click at [623, 379] on button "Oui, je veux supprimer" at bounding box center [662, 379] width 157 height 30
click at [508, 445] on div at bounding box center [647, 308] width 1295 height 616
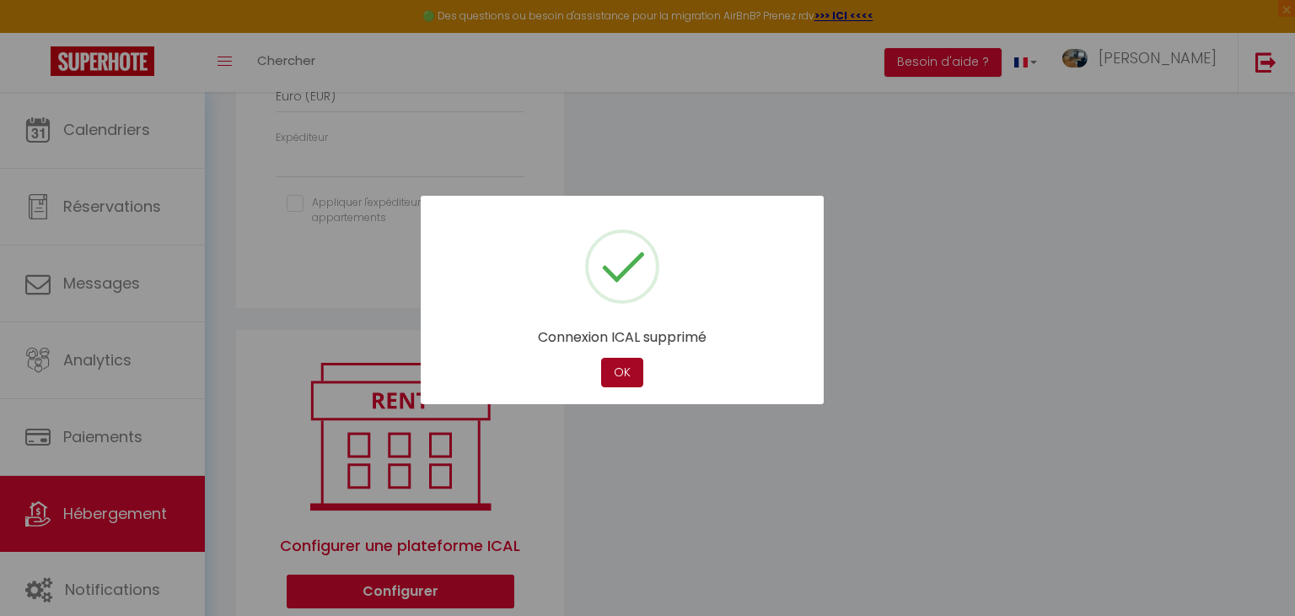
click at [623, 372] on button "OK" at bounding box center [622, 373] width 42 height 30
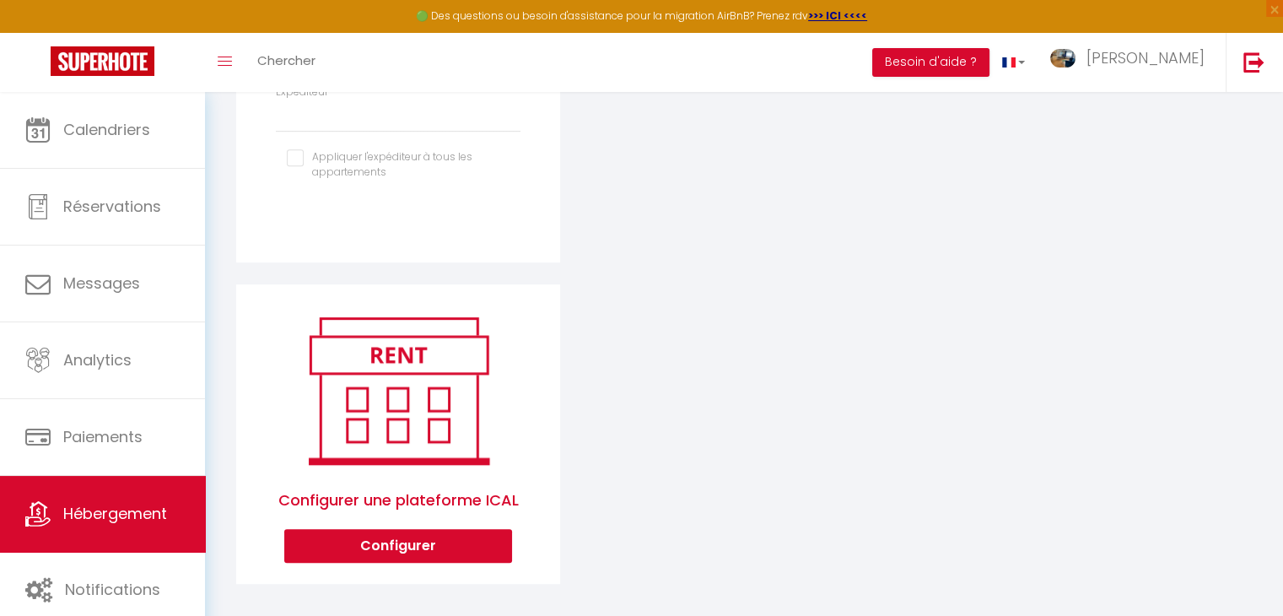
scroll to position [827, 0]
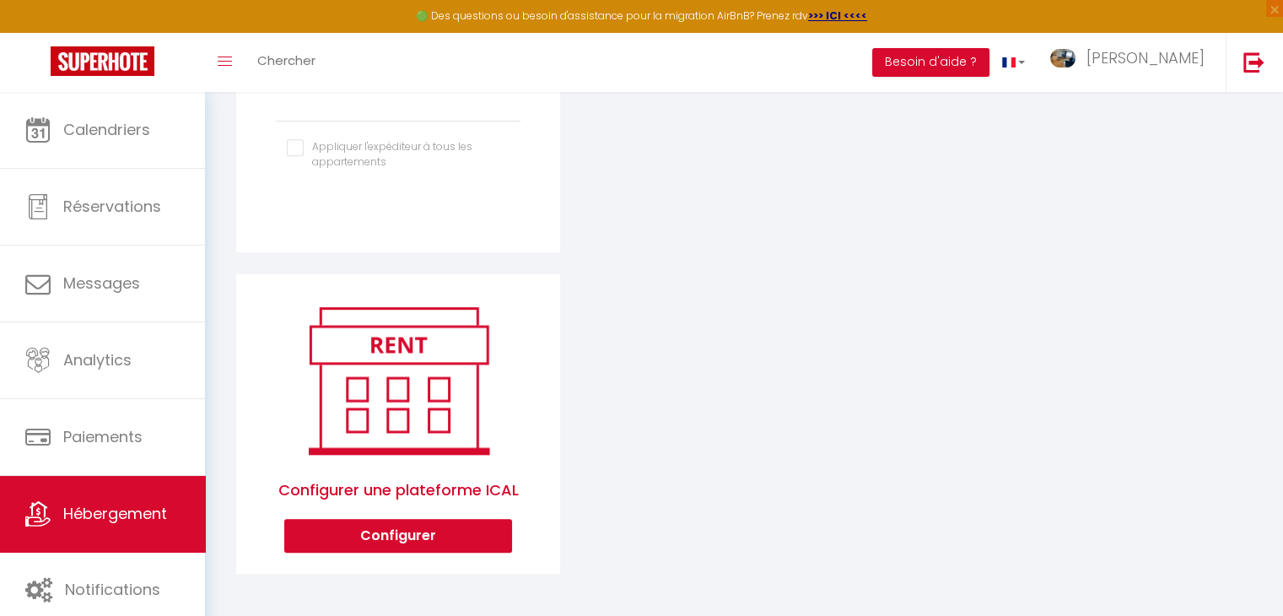
select select
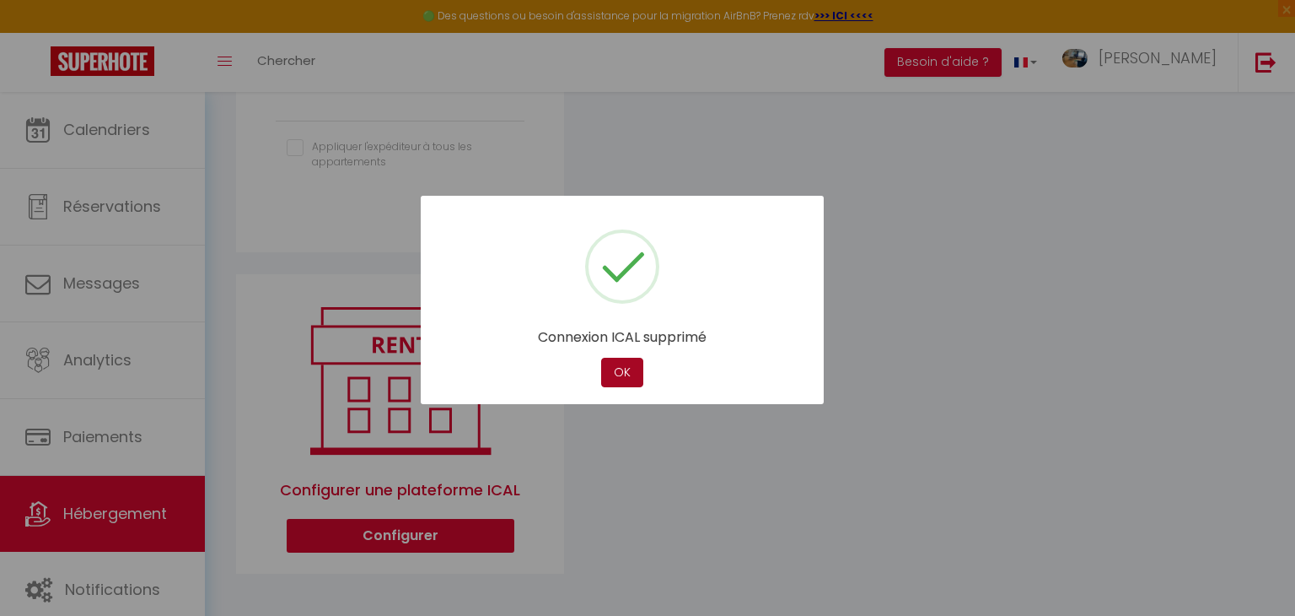
click at [629, 374] on button "OK" at bounding box center [622, 373] width 42 height 30
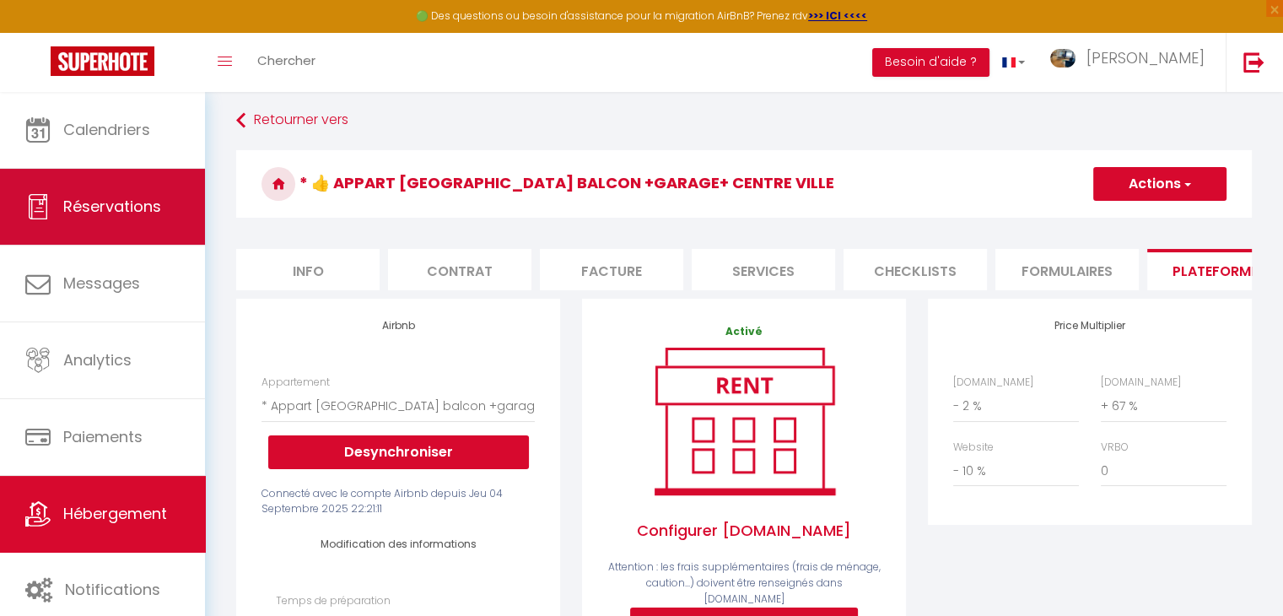
scroll to position [0, 0]
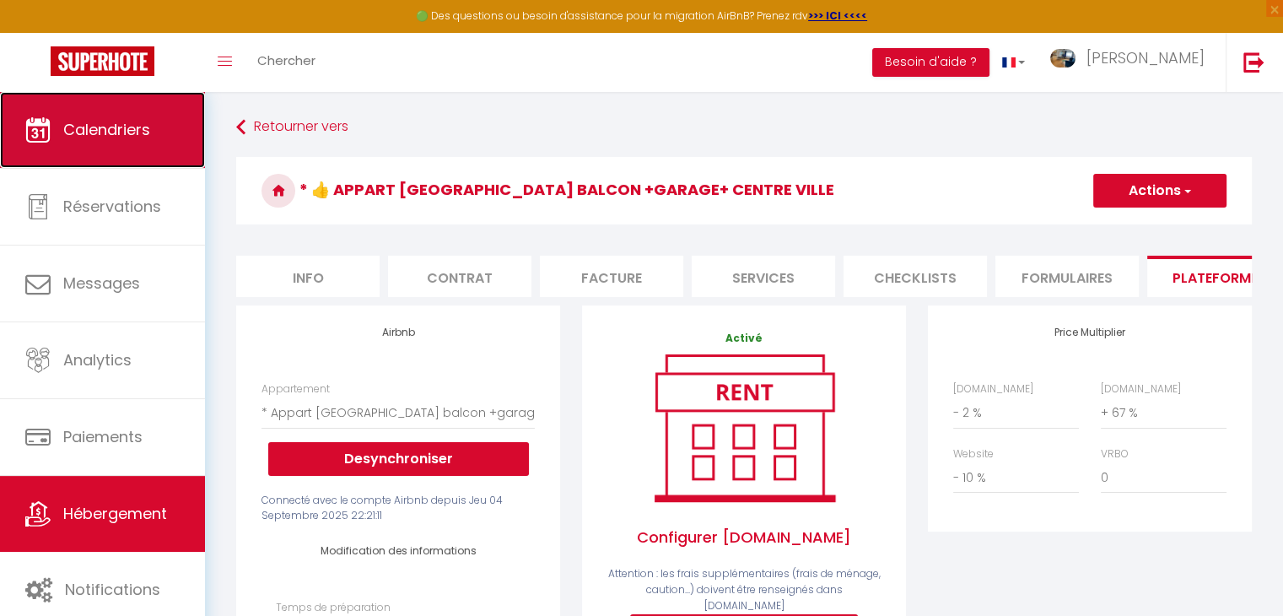
click at [111, 141] on link "Calendriers" at bounding box center [102, 130] width 205 height 76
